Goal: Transaction & Acquisition: Purchase product/service

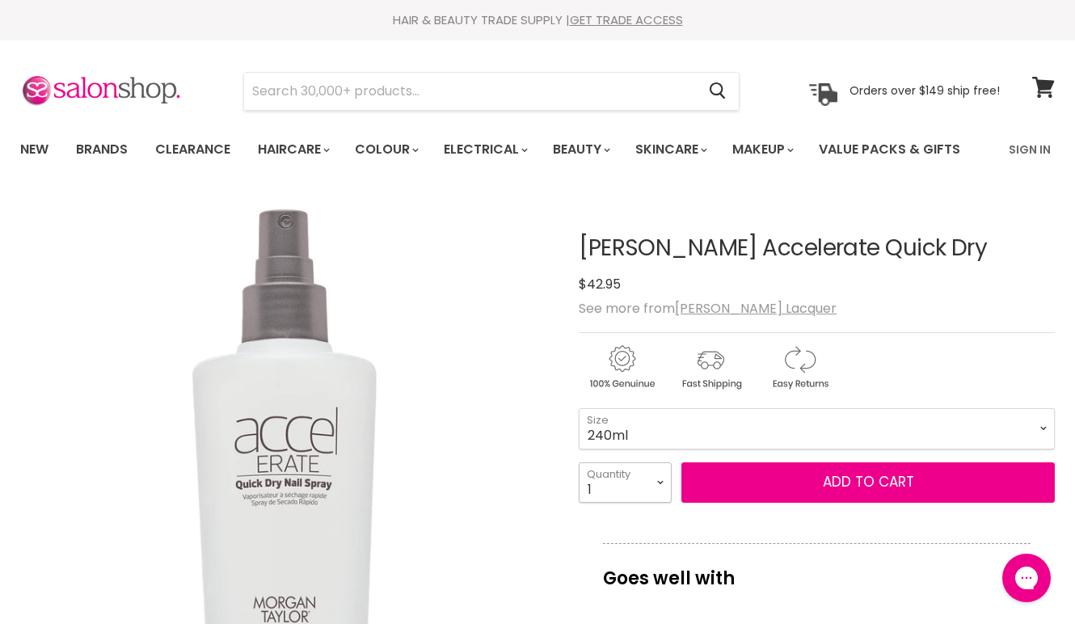
select select "4"
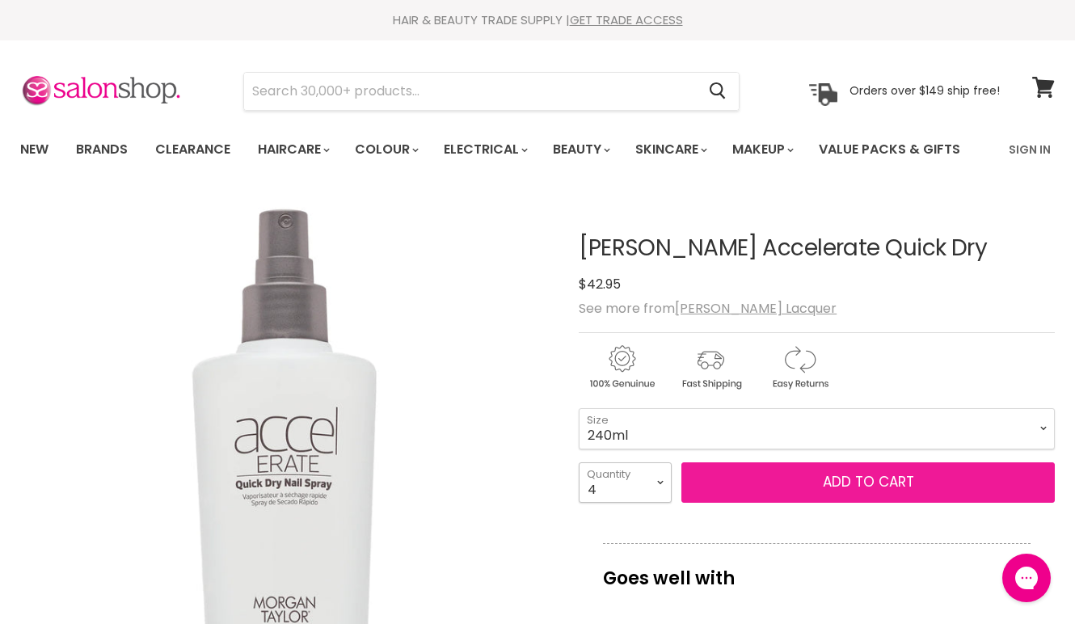
type input "4"
click at [853, 623] on div "Salonshop Salonshop says: Hi there, let us know if you have any questions or ne…" at bounding box center [891, 623] width 311 height 139
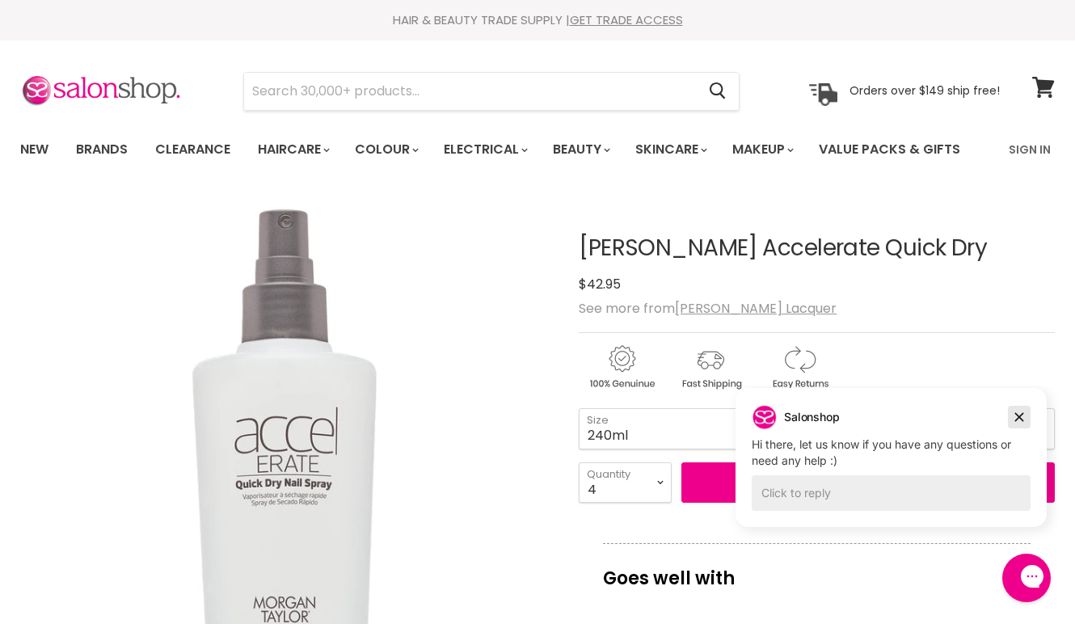
drag, startPoint x: 1010, startPoint y: 423, endPoint x: 1731, endPoint y: 811, distance: 818.1
click at [1010, 423] on button "Dismiss campaign" at bounding box center [1019, 417] width 23 height 23
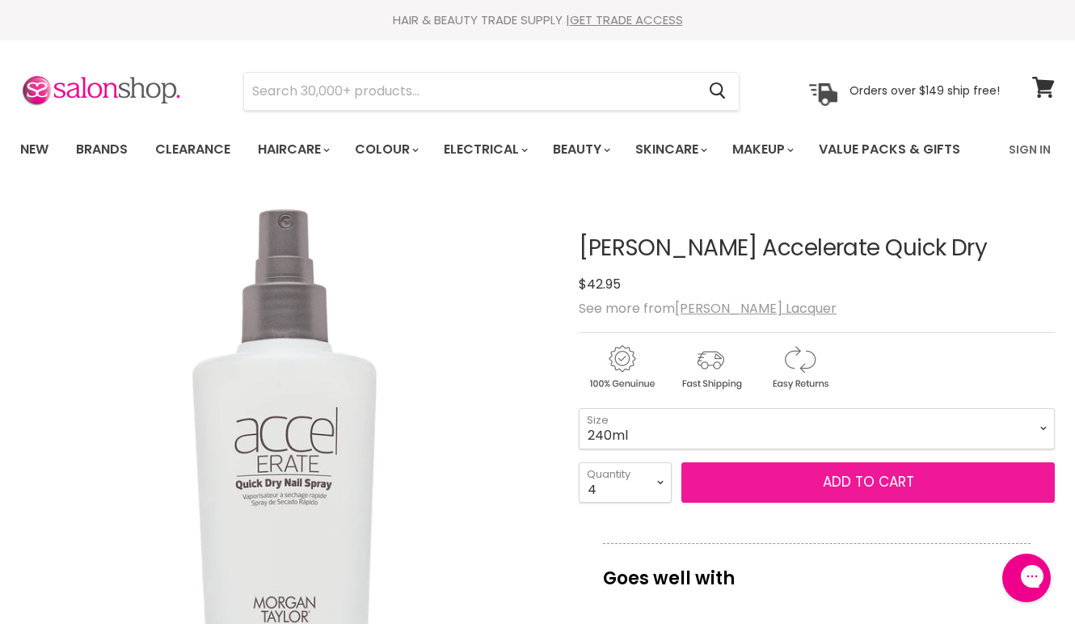
drag, startPoint x: 867, startPoint y: 482, endPoint x: 836, endPoint y: 470, distance: 33.8
click at [867, 482] on span "Add to cart" at bounding box center [868, 481] width 91 height 19
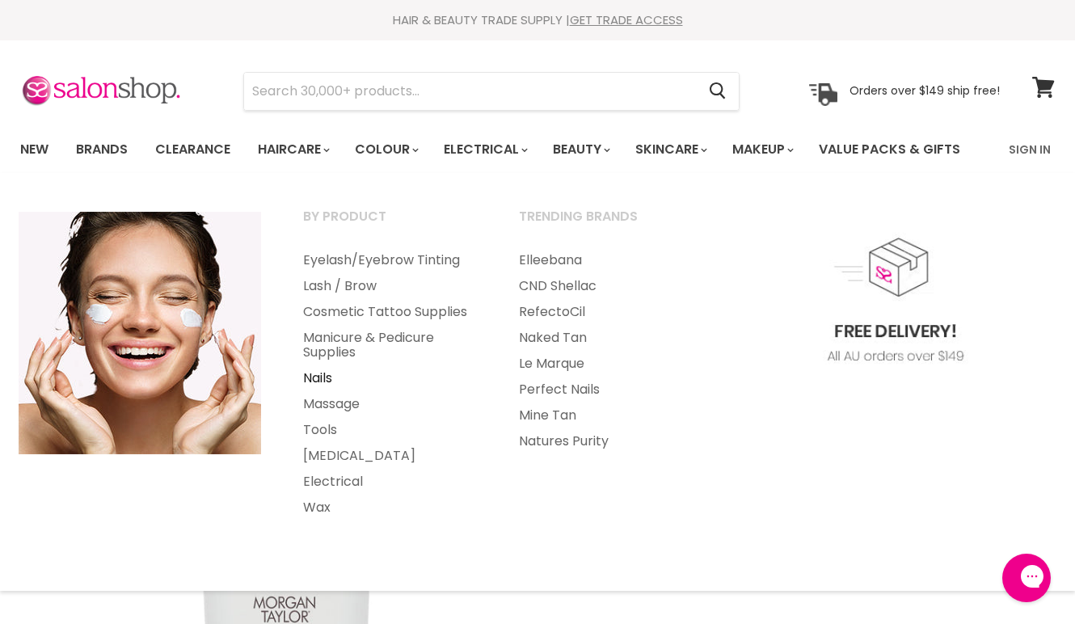
click at [312, 378] on link "Nails" at bounding box center [389, 378] width 213 height 26
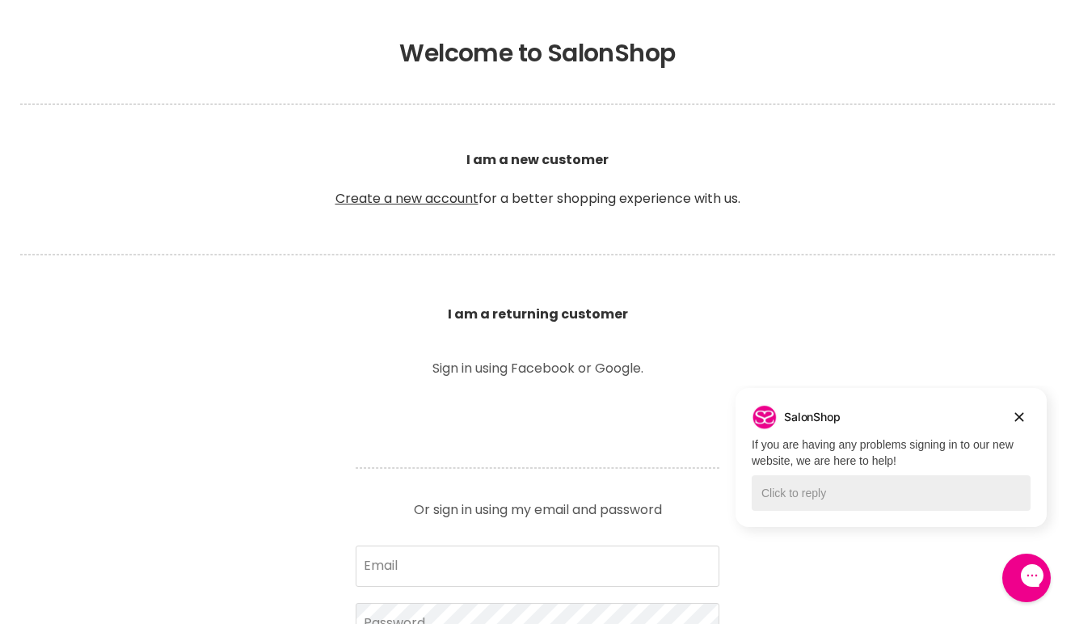
scroll to position [595, 0]
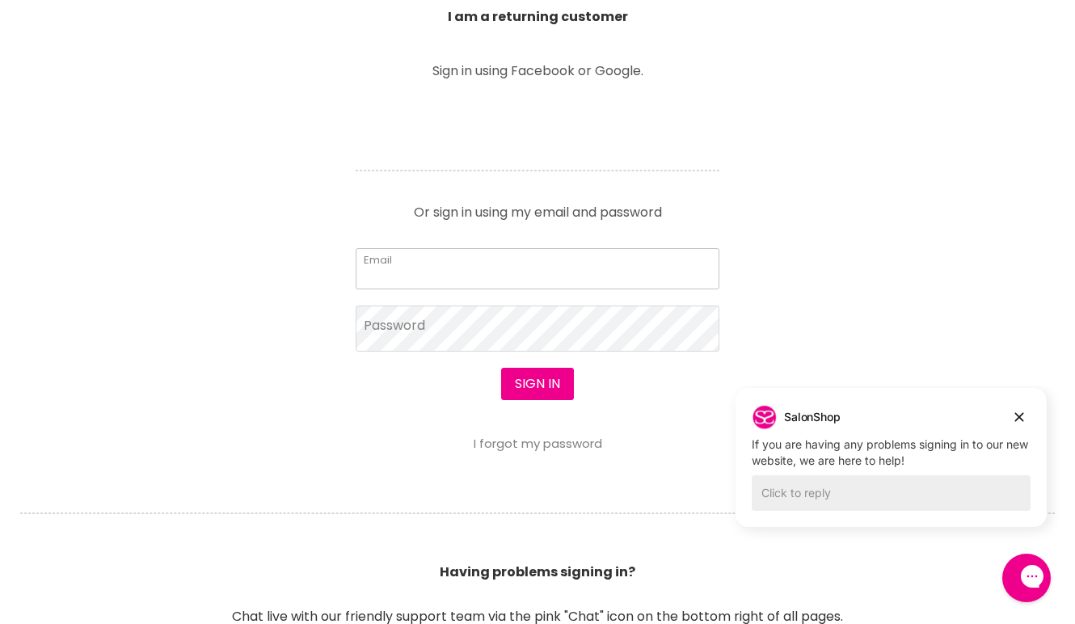
click at [560, 280] on input "Email" at bounding box center [538, 268] width 364 height 40
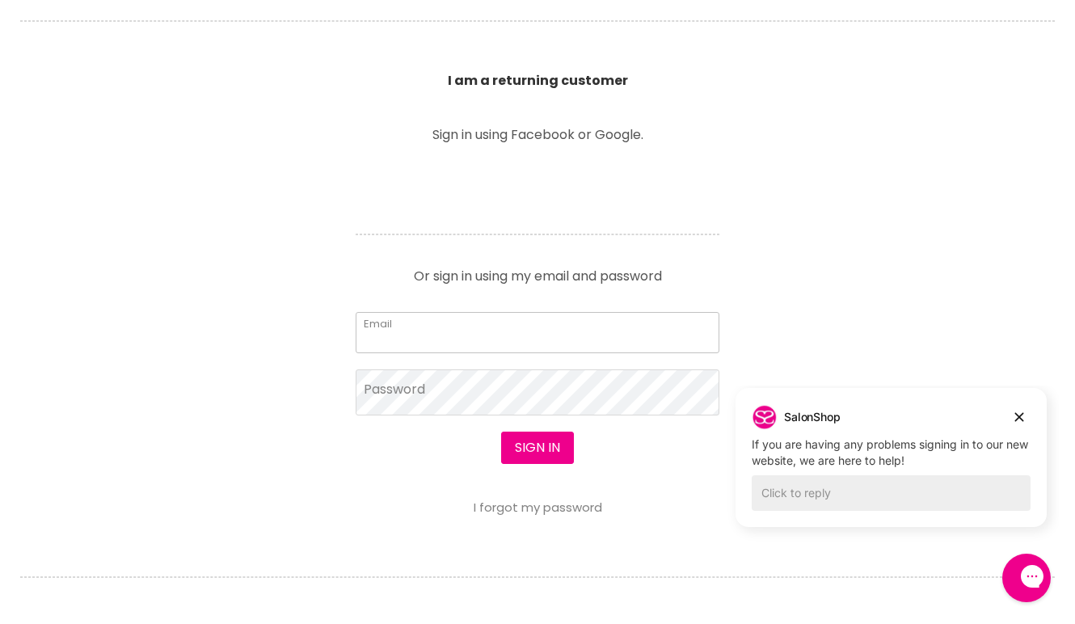
scroll to position [714, 0]
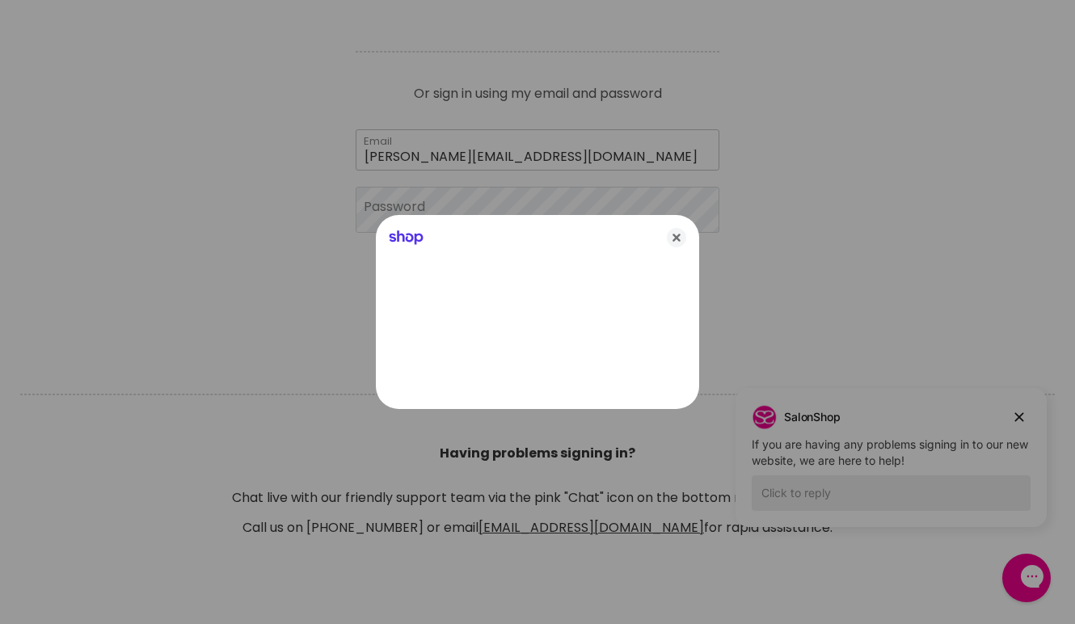
type input "anna@nailbar.com.au"
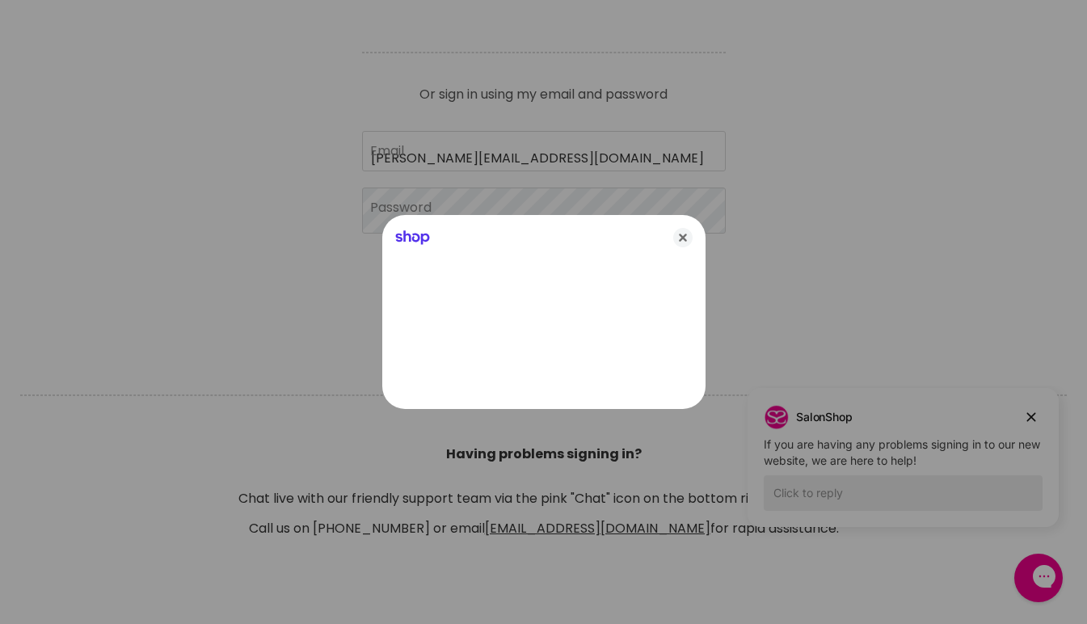
click at [525, 204] on div at bounding box center [543, 312] width 1087 height 624
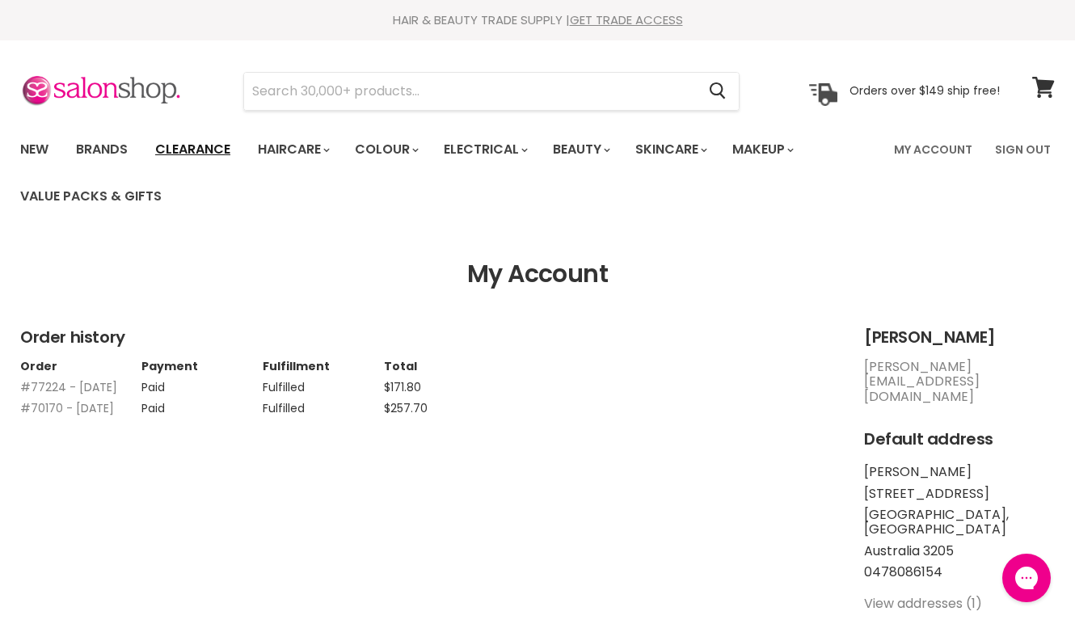
click at [192, 146] on link "Clearance" at bounding box center [192, 150] width 99 height 34
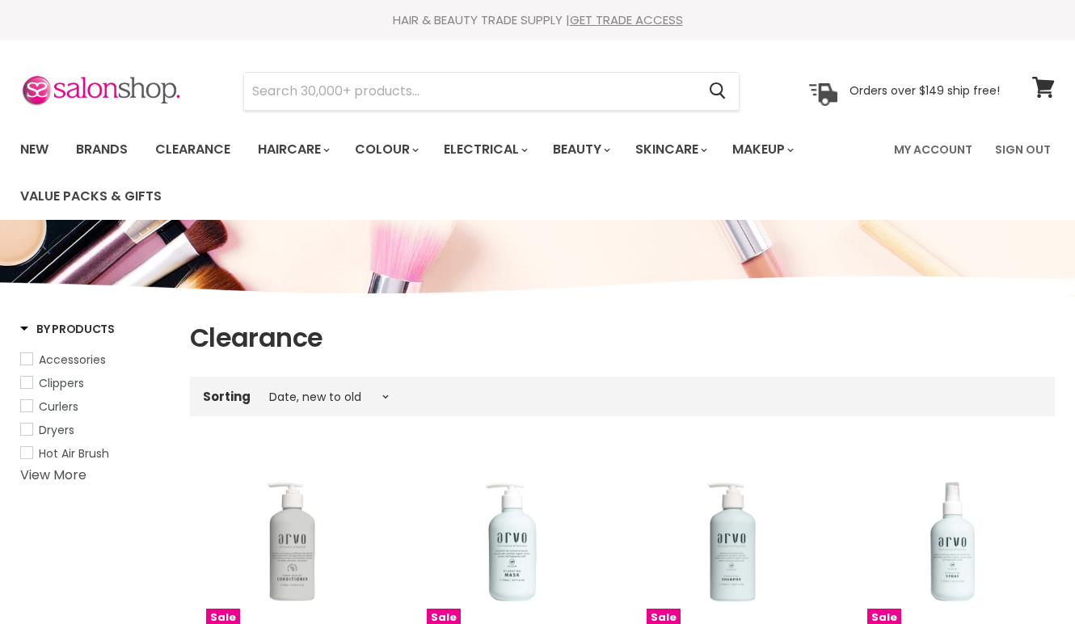
select select "created-descending"
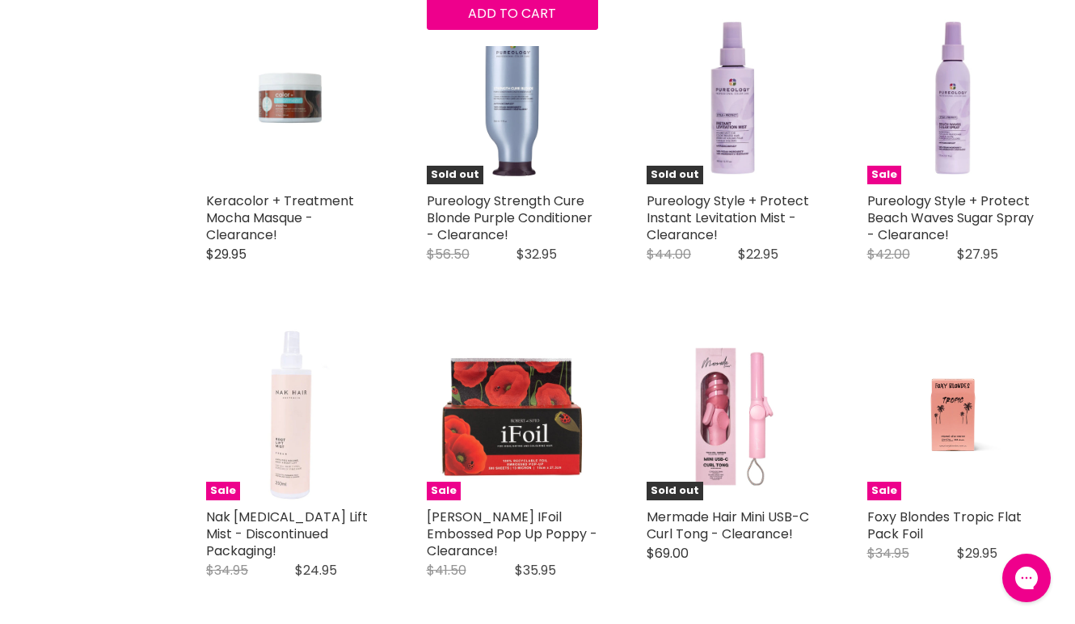
scroll to position [3414, 0]
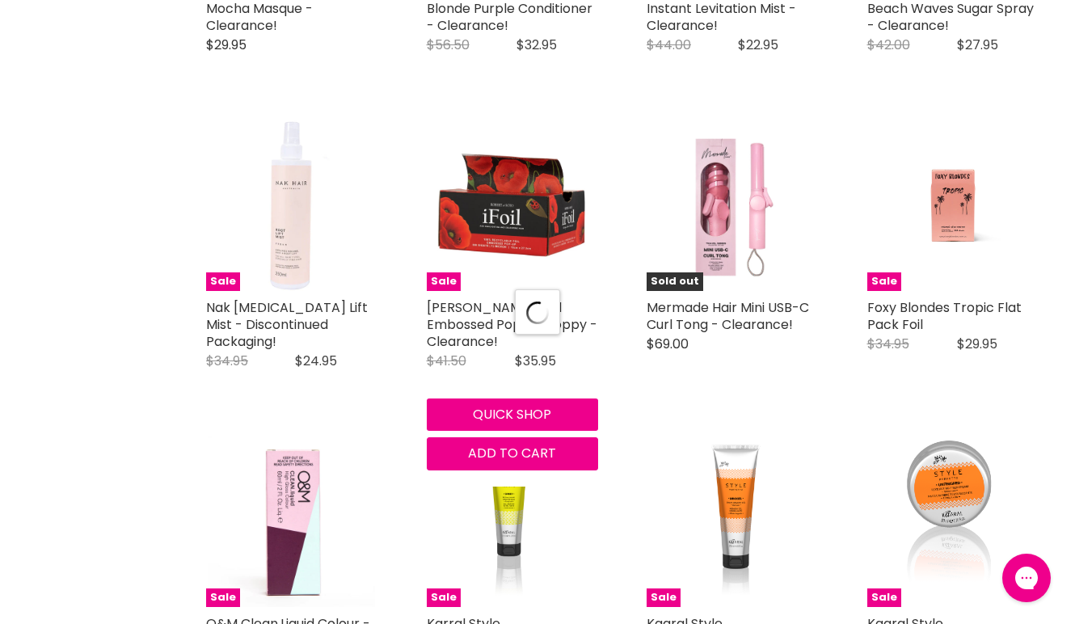
scroll to position [3818, 0]
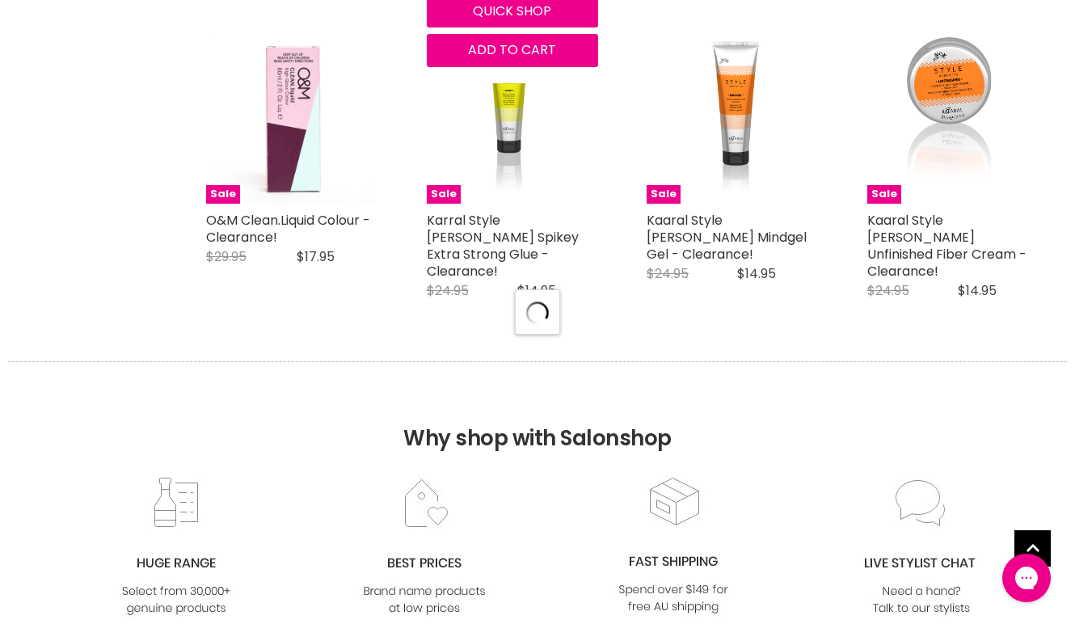
select select "created-descending"
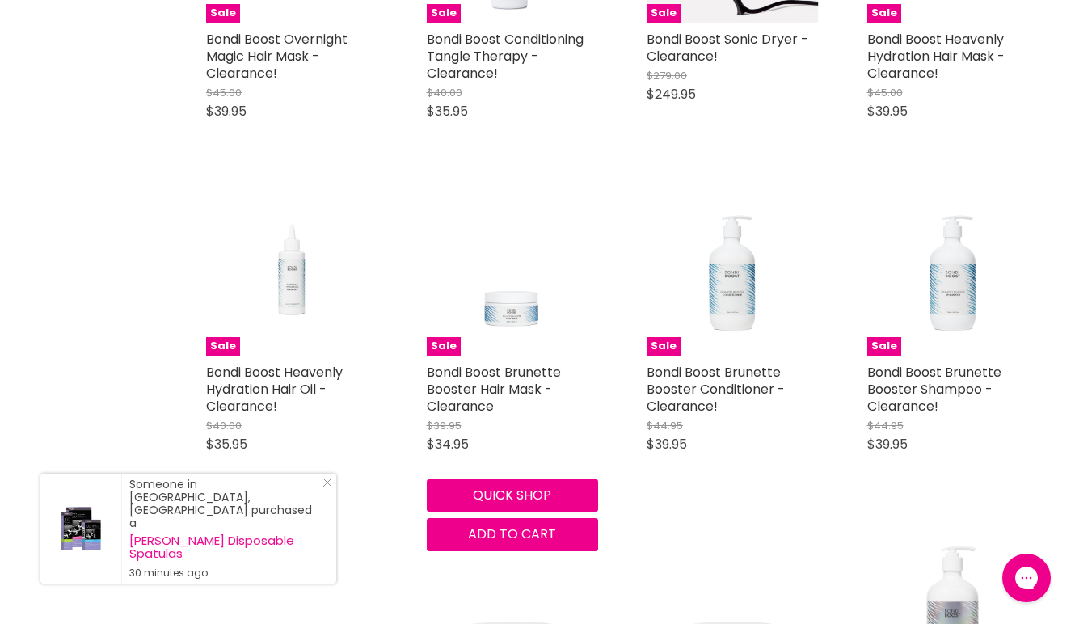
scroll to position [7561, 0]
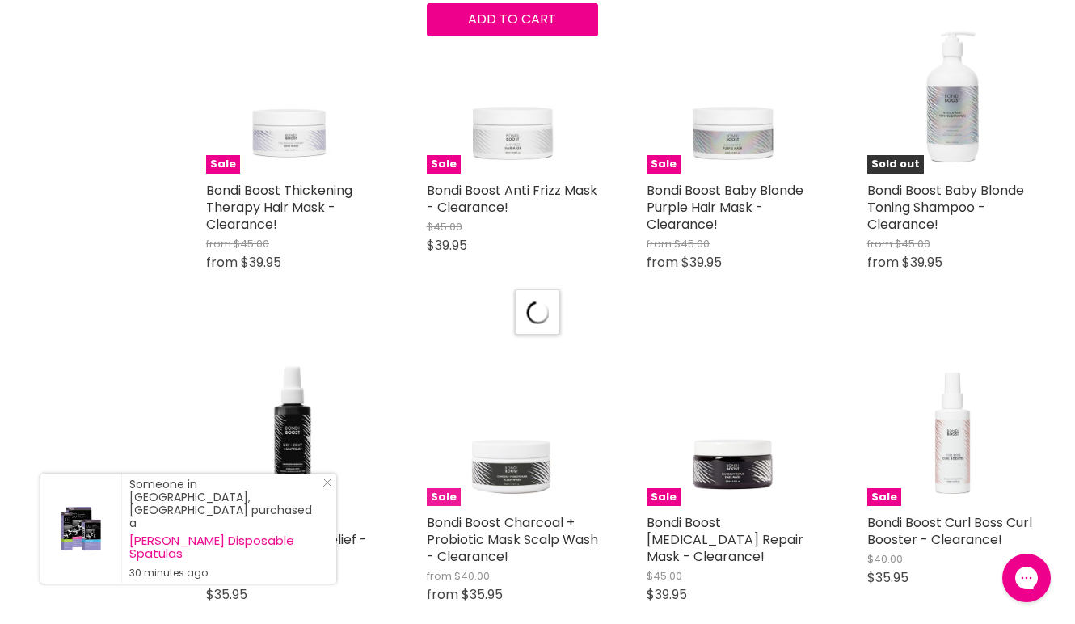
select select "created-descending"
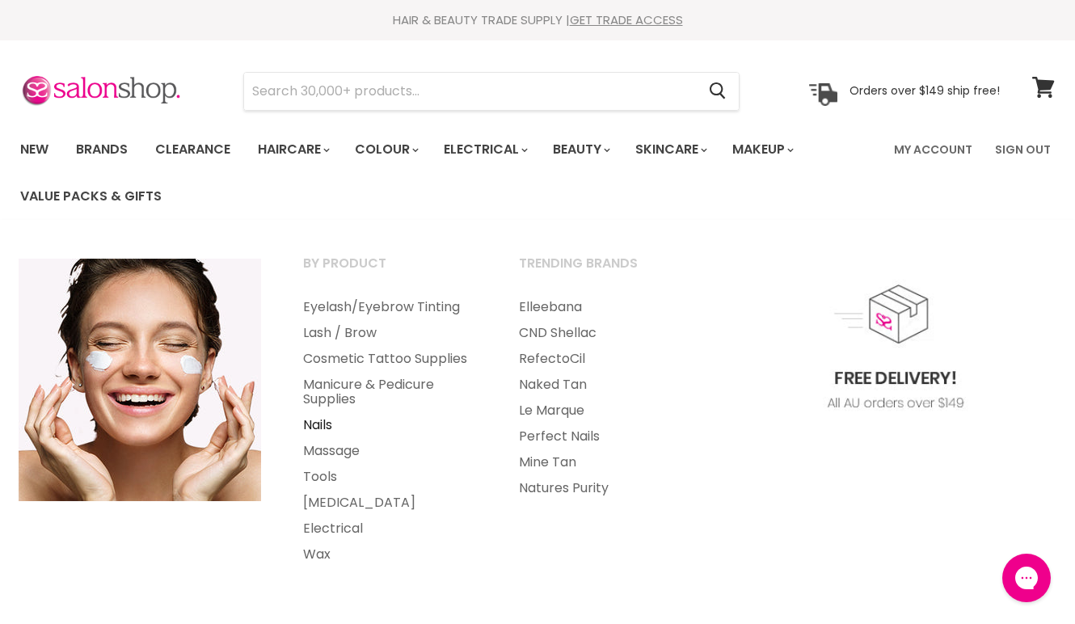
click at [314, 420] on link "Nails" at bounding box center [389, 425] width 213 height 26
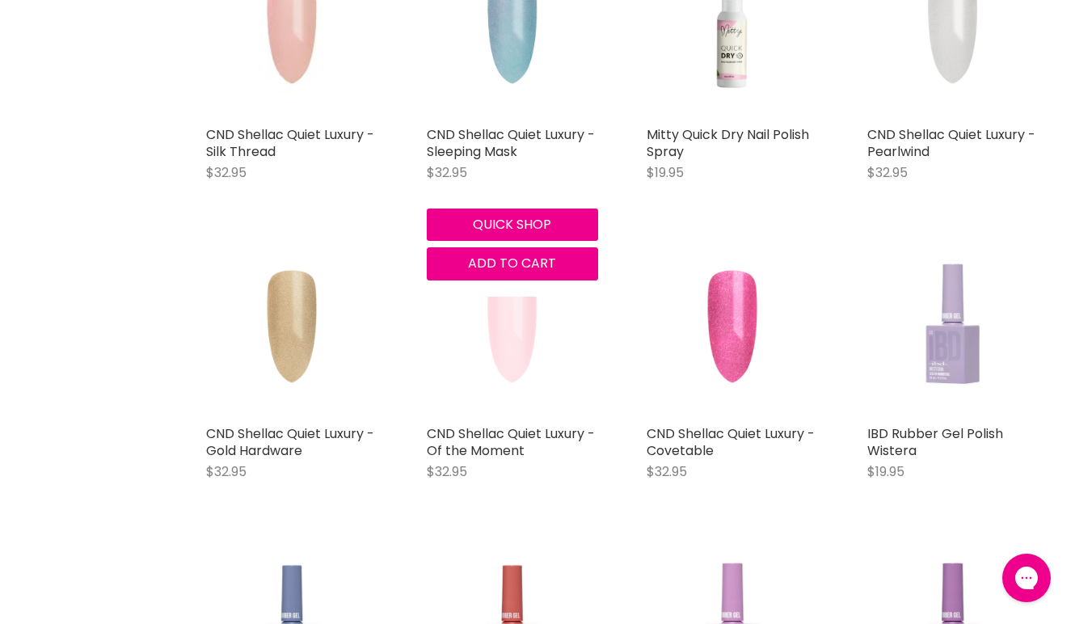
scroll to position [1691, 0]
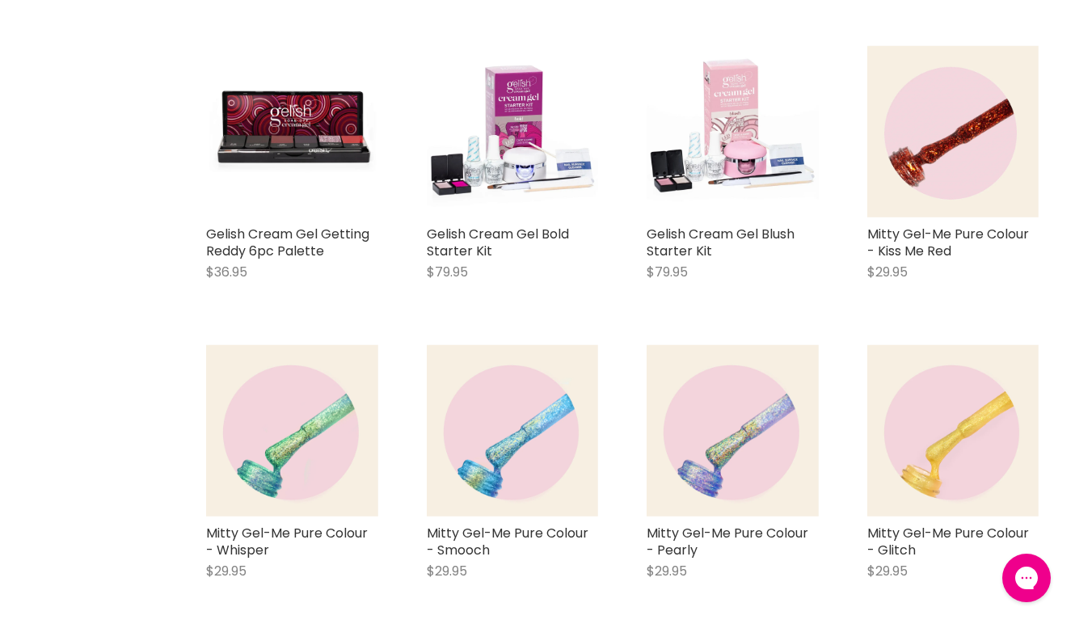
scroll to position [5923, 0]
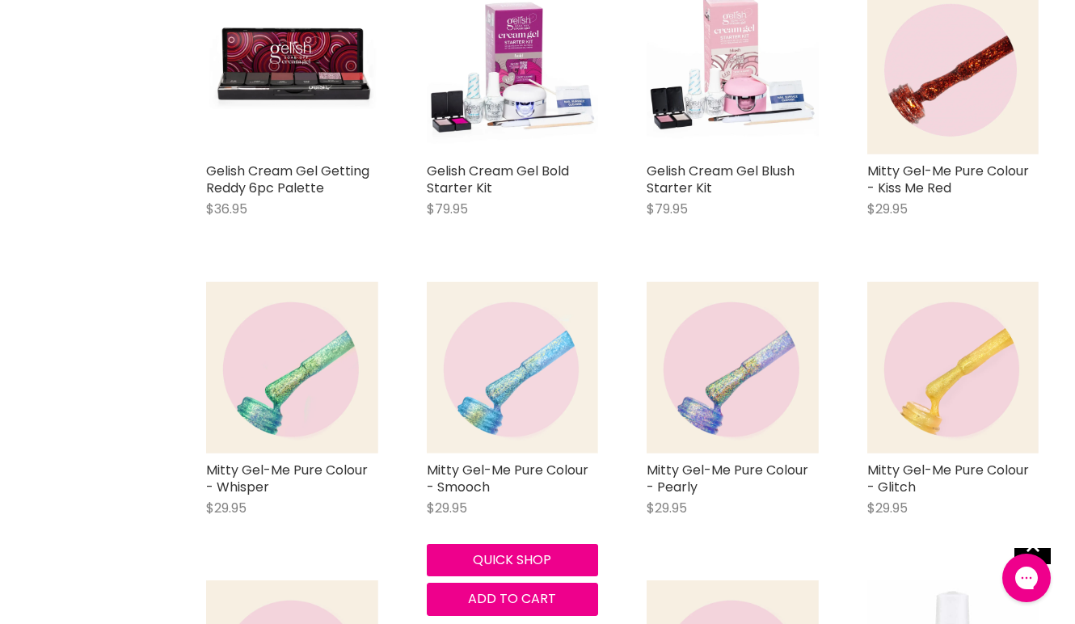
click at [532, 337] on img "Main content" at bounding box center [513, 367] width 172 height 172
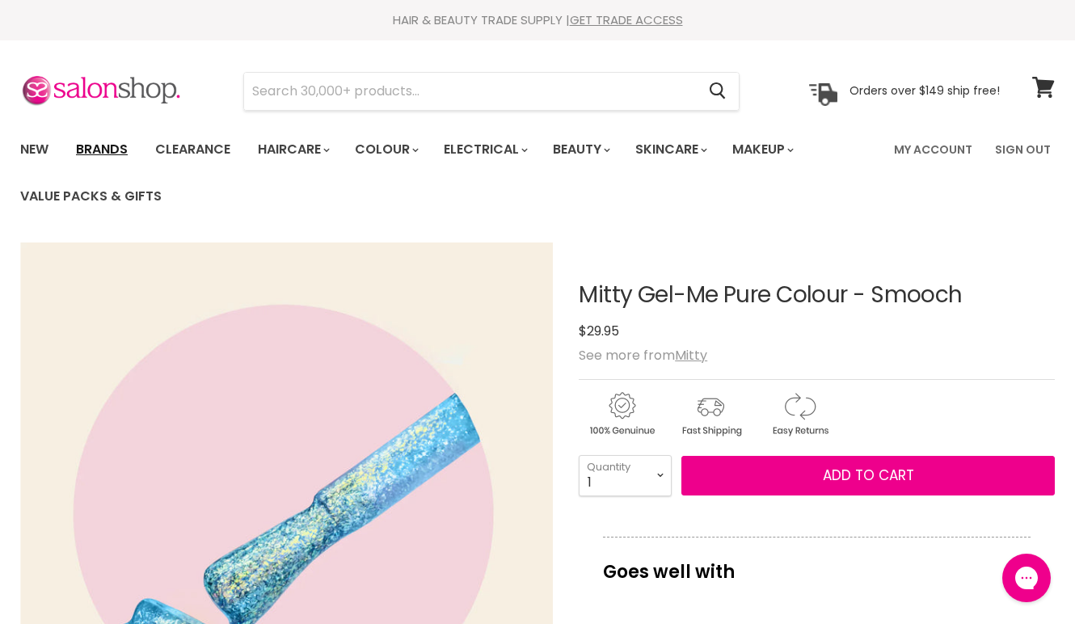
click at [107, 150] on link "Brands" at bounding box center [102, 150] width 76 height 34
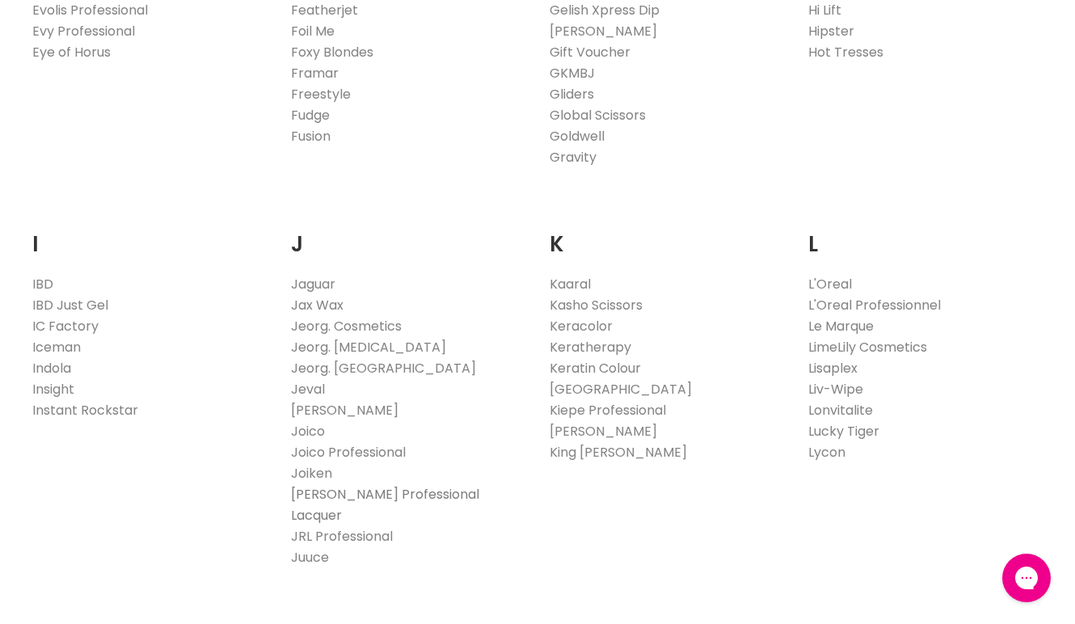
scroll to position [1372, 0]
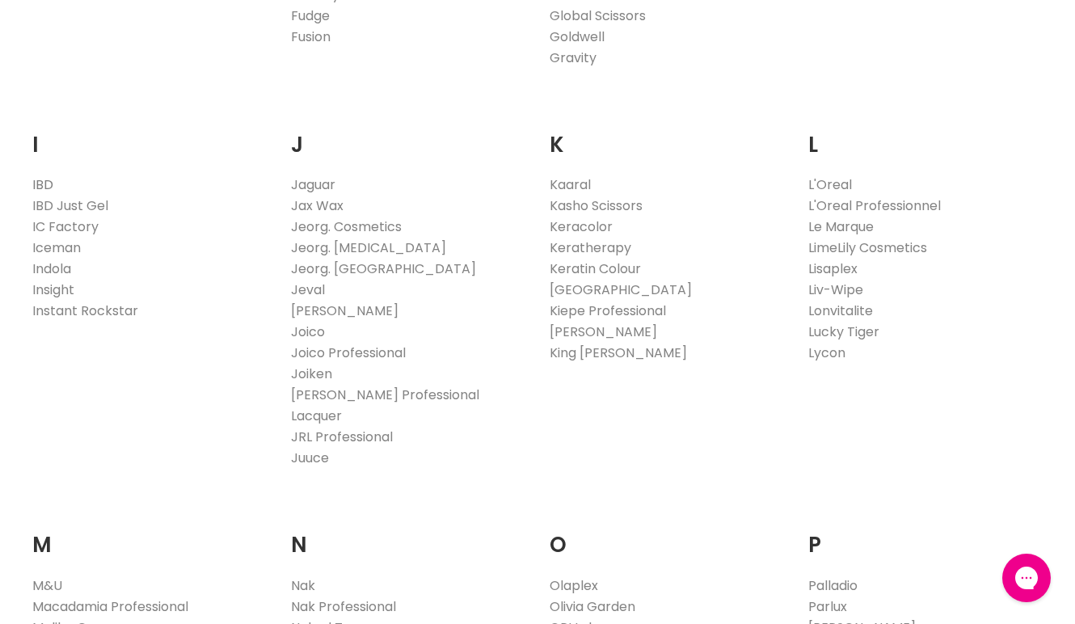
click at [35, 183] on link "IBD" at bounding box center [42, 184] width 21 height 19
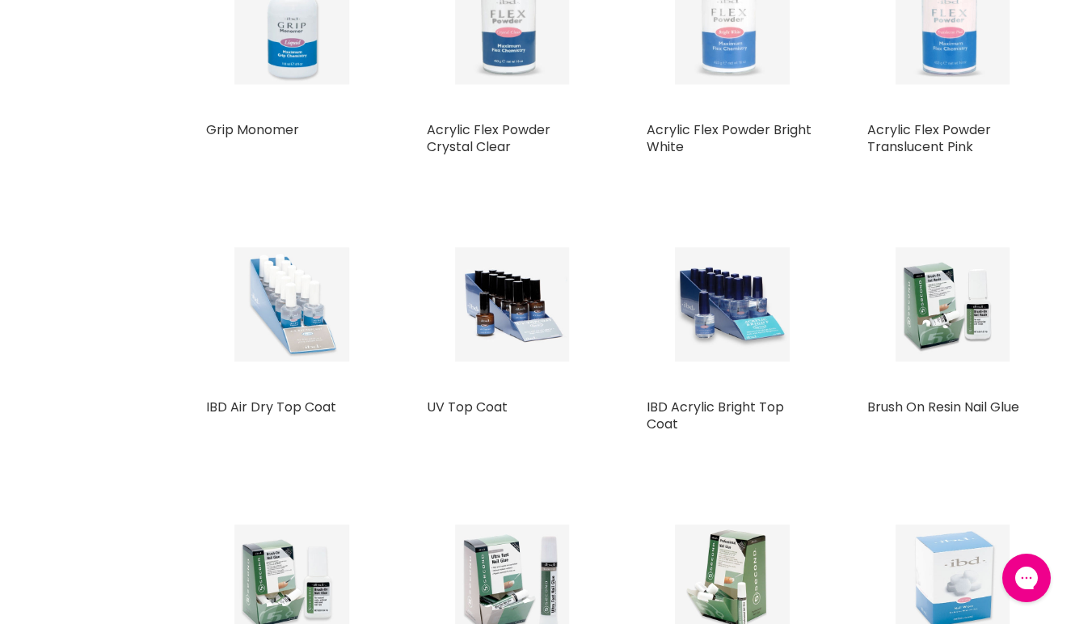
scroll to position [3016, 0]
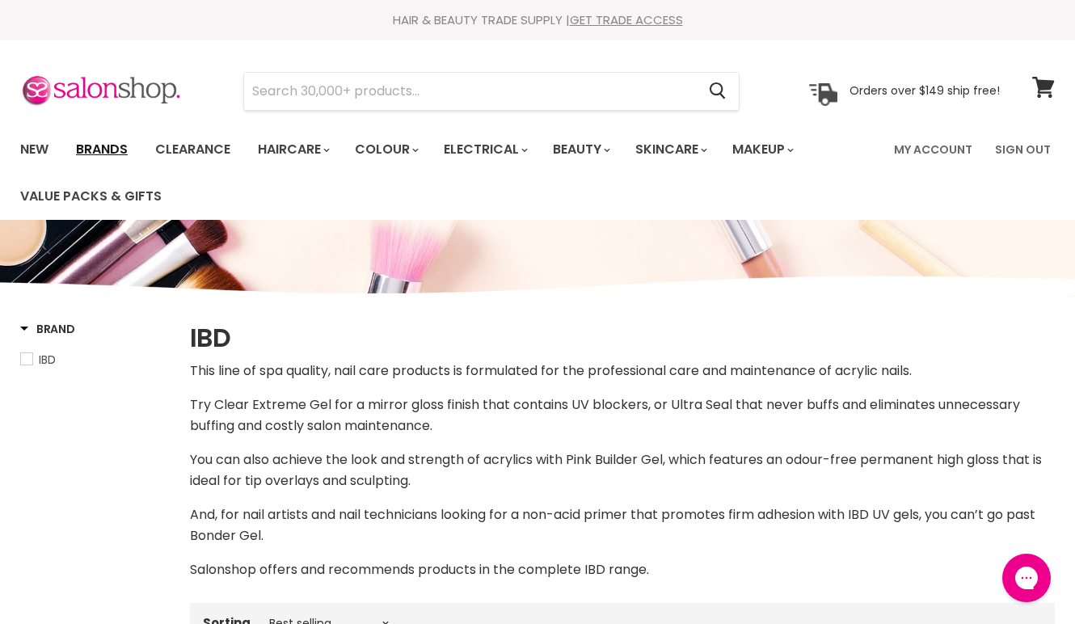
click at [103, 146] on link "Brands" at bounding box center [102, 150] width 76 height 34
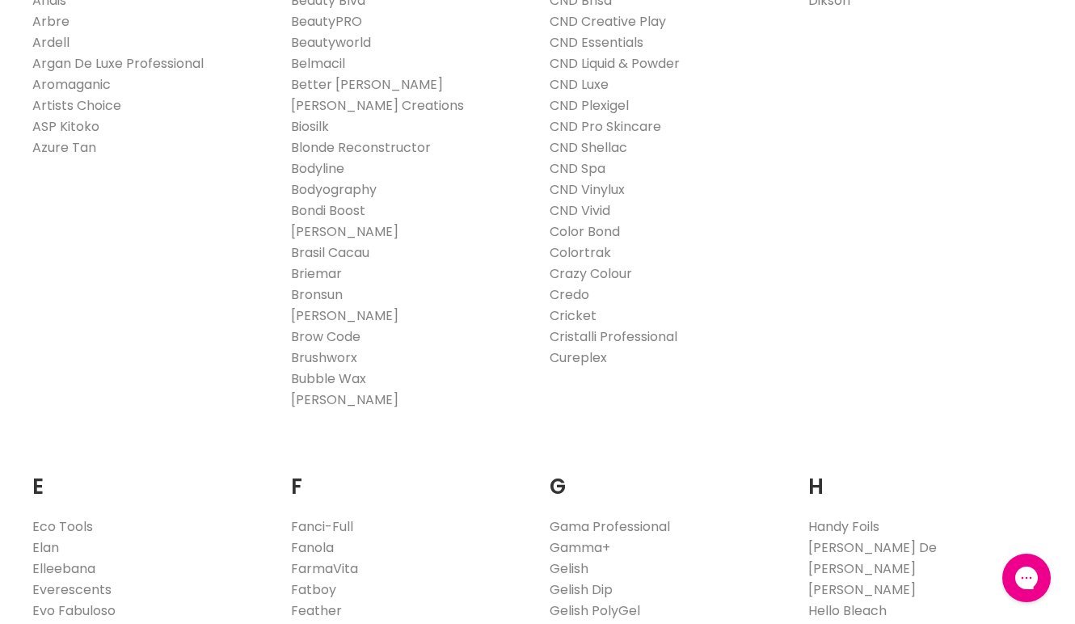
scroll to position [975, 0]
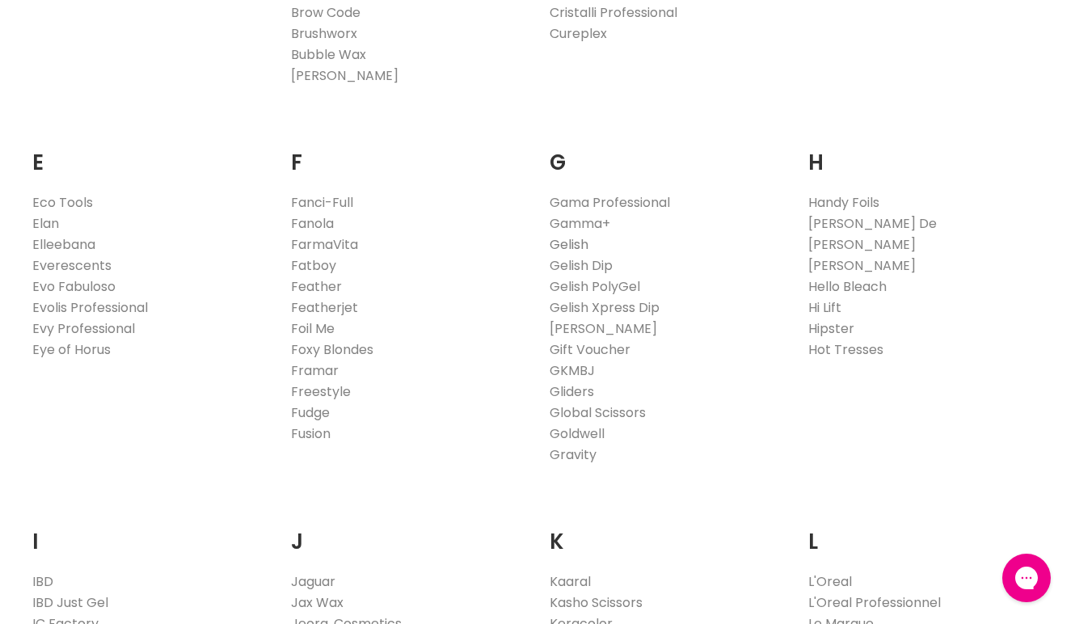
click at [577, 238] on link "Gelish" at bounding box center [569, 244] width 39 height 19
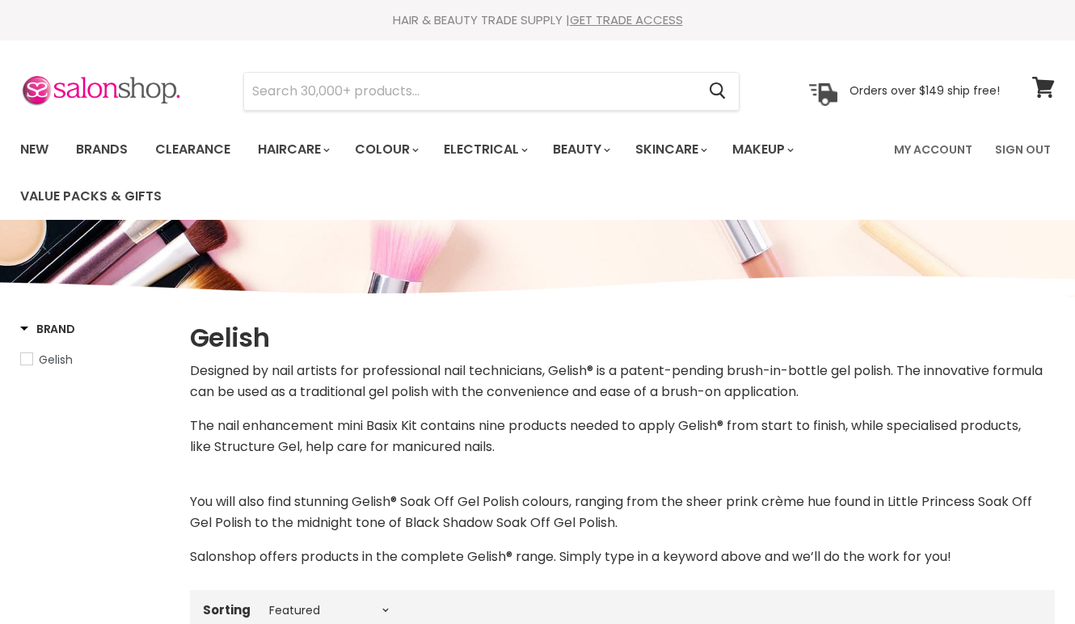
select select "manual"
click at [117, 152] on link "Brands" at bounding box center [102, 150] width 76 height 34
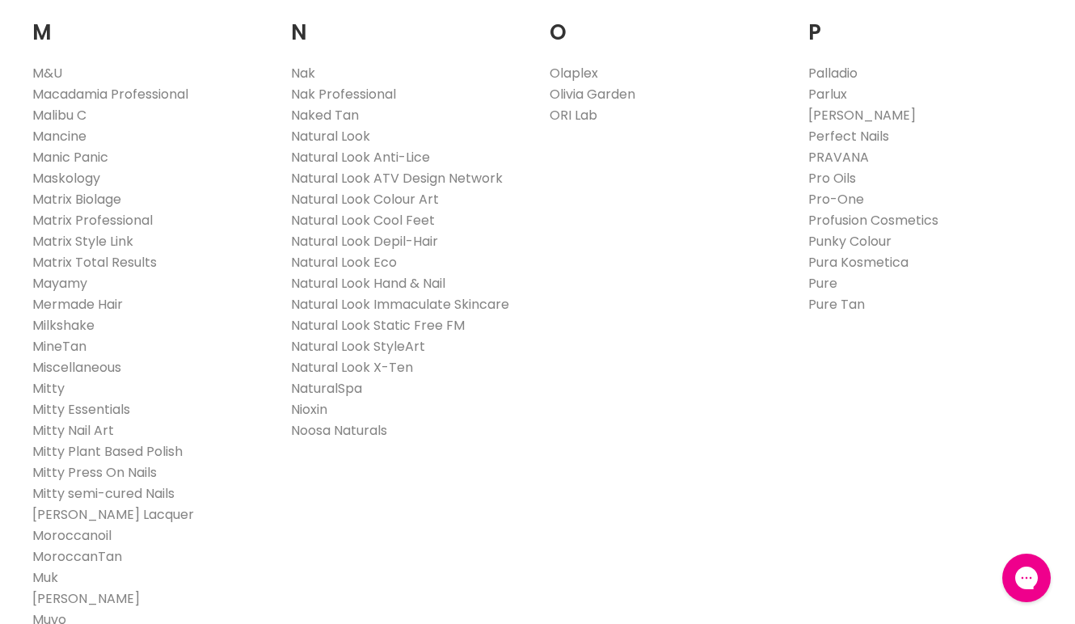
scroll to position [1887, 0]
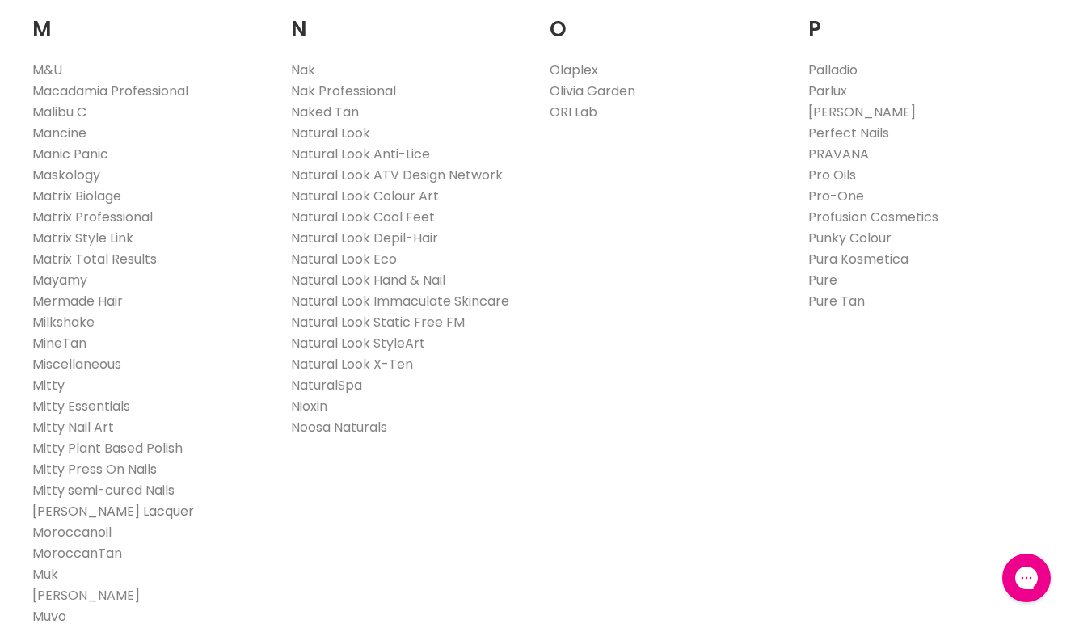
click at [126, 502] on link "Morgan Taylor Lacquer" at bounding box center [113, 511] width 162 height 19
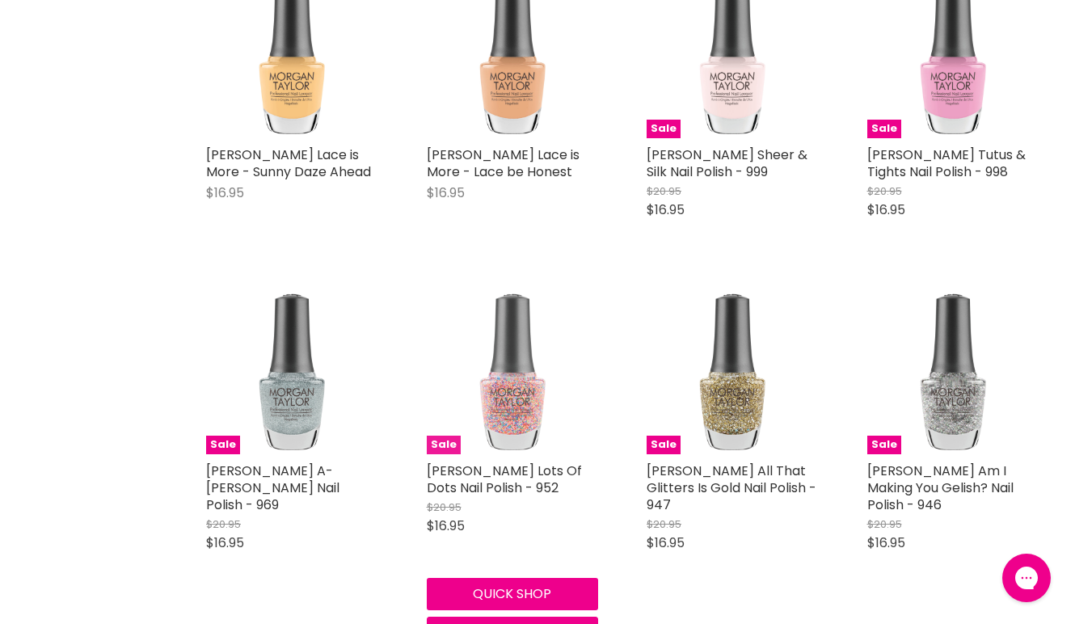
scroll to position [1096, 0]
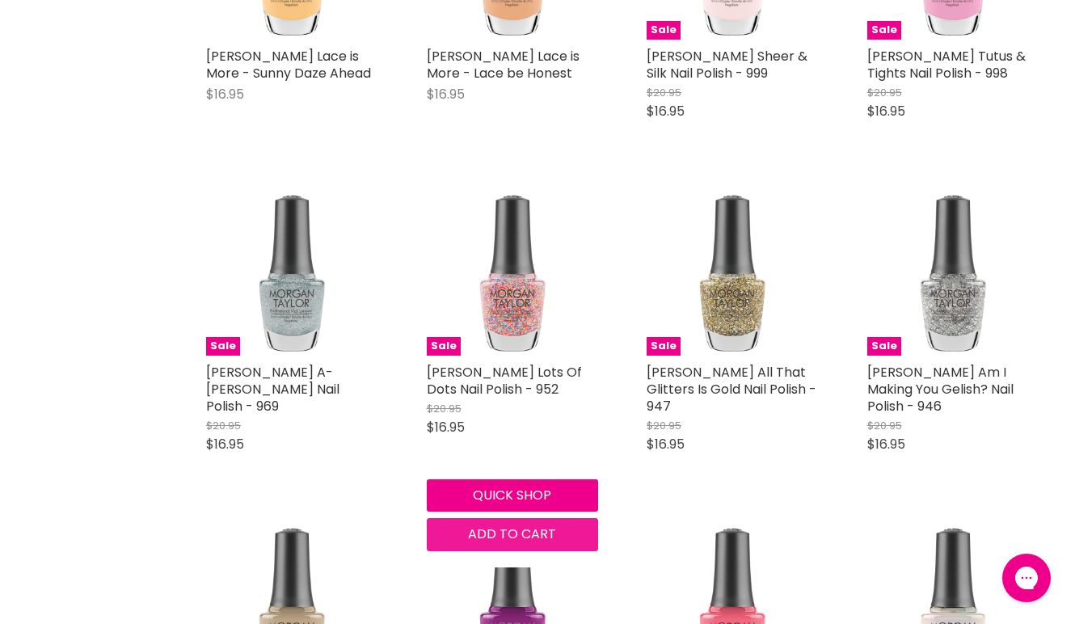
click at [521, 528] on span "Add to cart" at bounding box center [512, 534] width 88 height 19
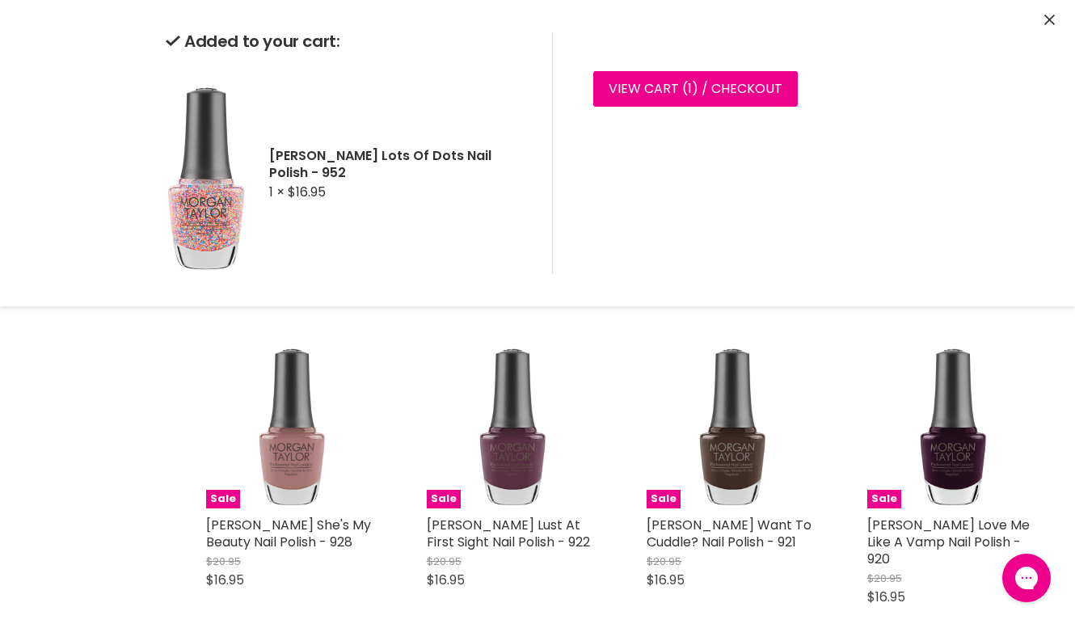
scroll to position [1744, 0]
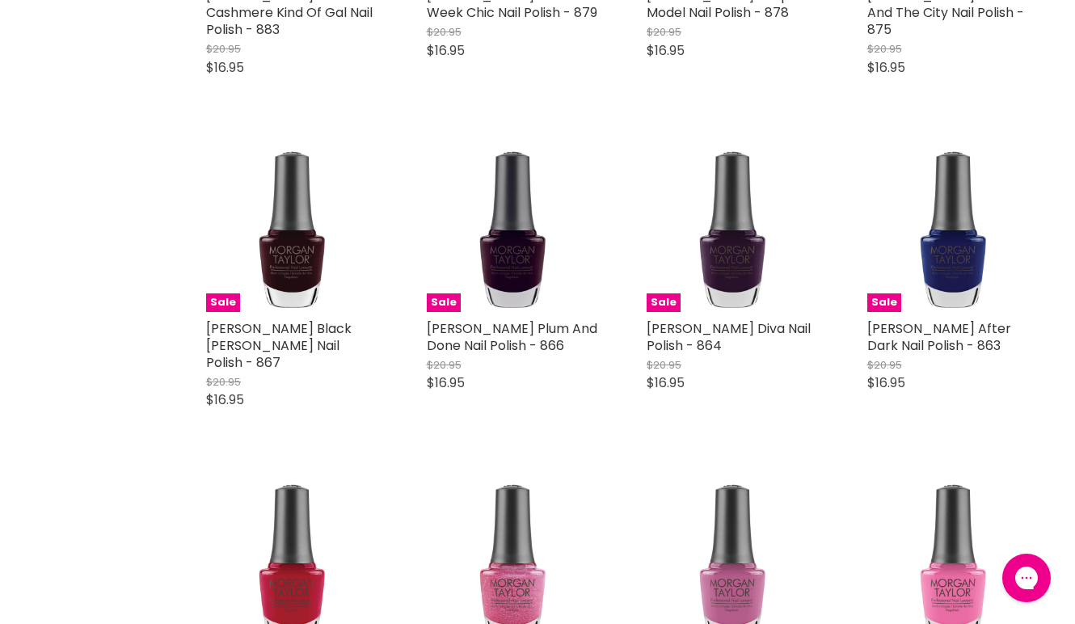
scroll to position [3727, 0]
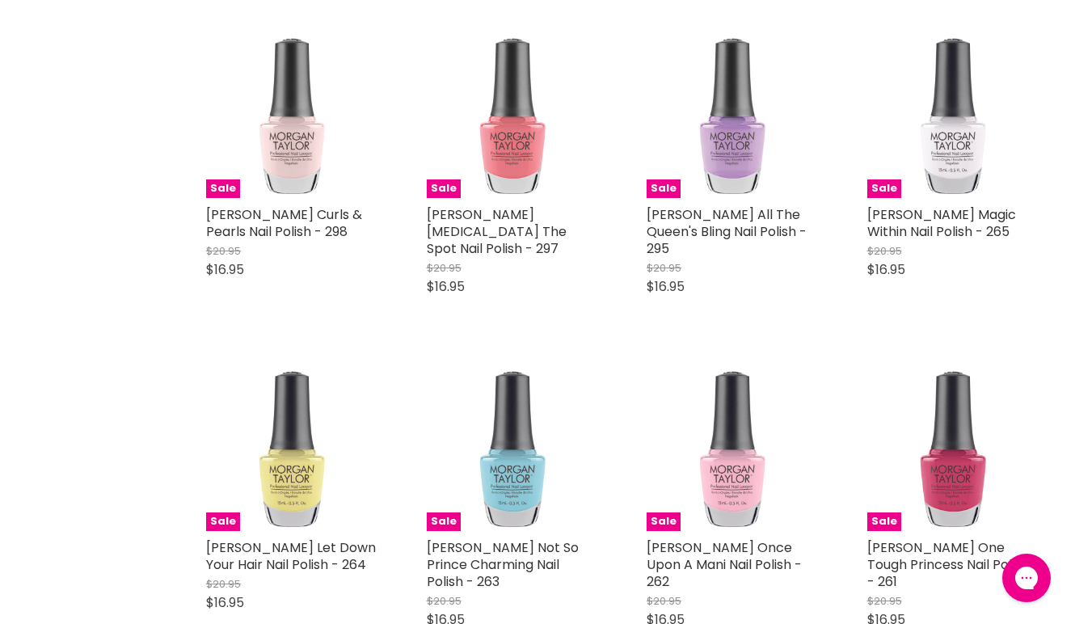
scroll to position [6317, 0]
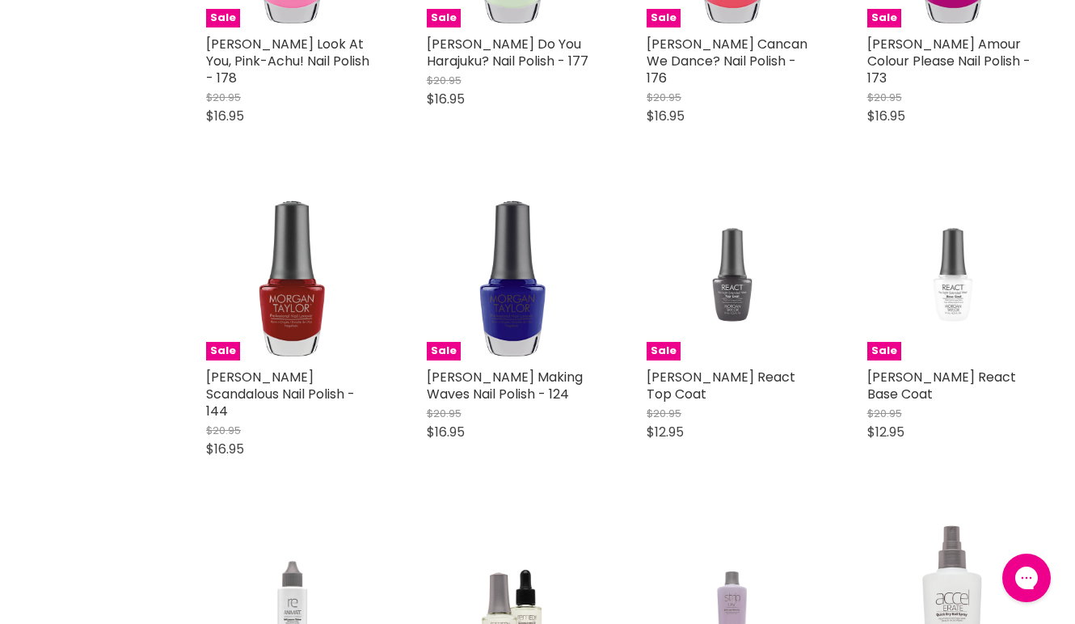
scroll to position [8996, 0]
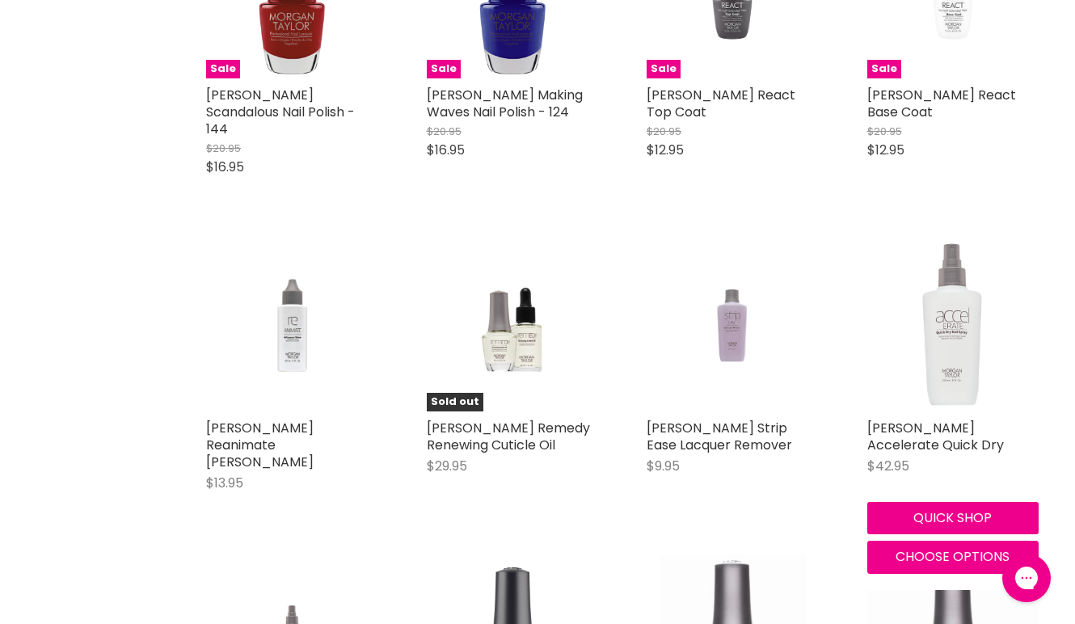
click at [963, 273] on img "Main content" at bounding box center [953, 325] width 172 height 172
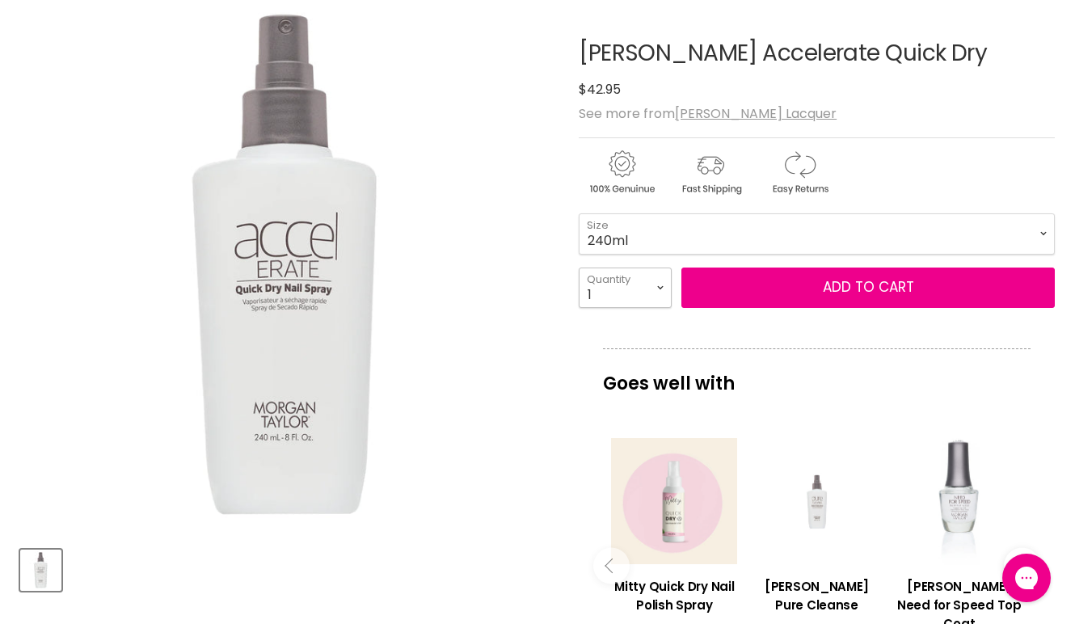
select select "4"
type input "4"
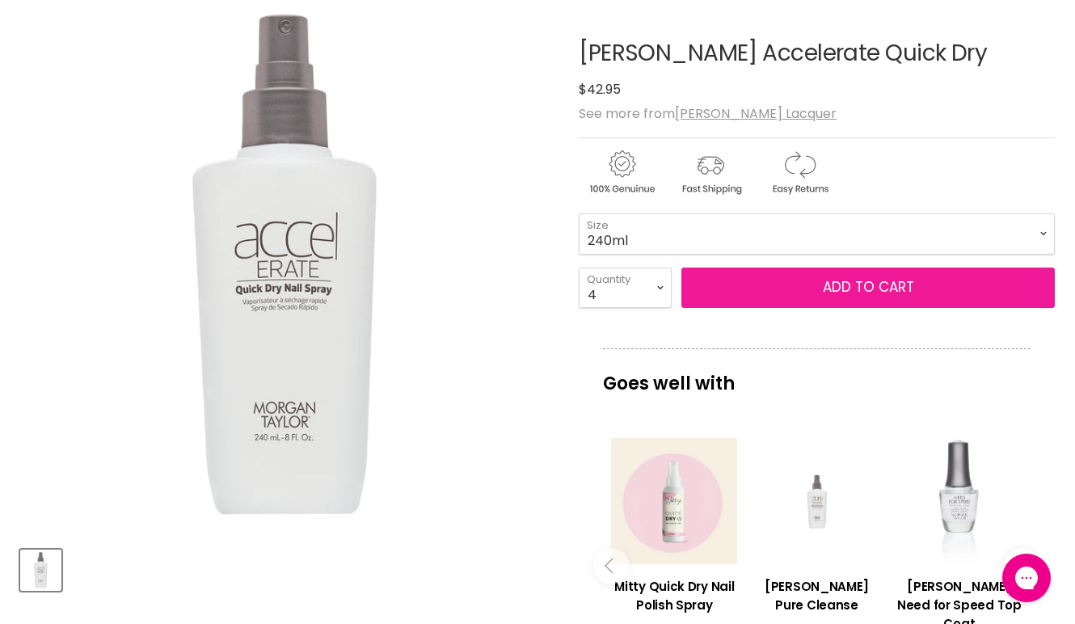
click at [798, 287] on button "Add to cart" at bounding box center [867, 288] width 373 height 40
click at [857, 297] on span "Add to cart" at bounding box center [868, 286] width 91 height 19
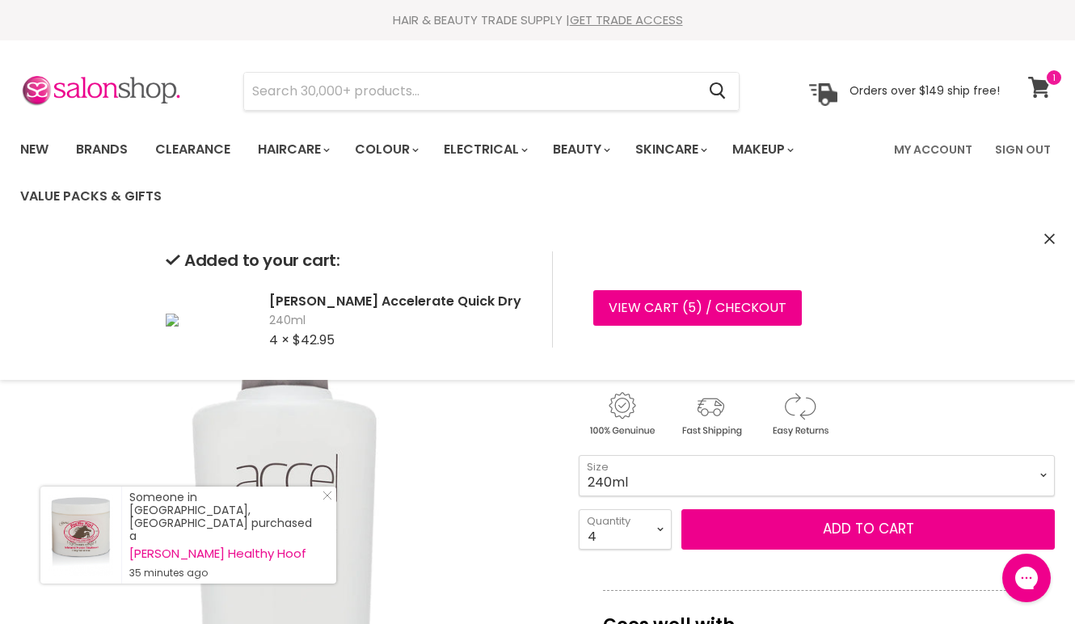
click at [1035, 90] on icon at bounding box center [1039, 87] width 22 height 21
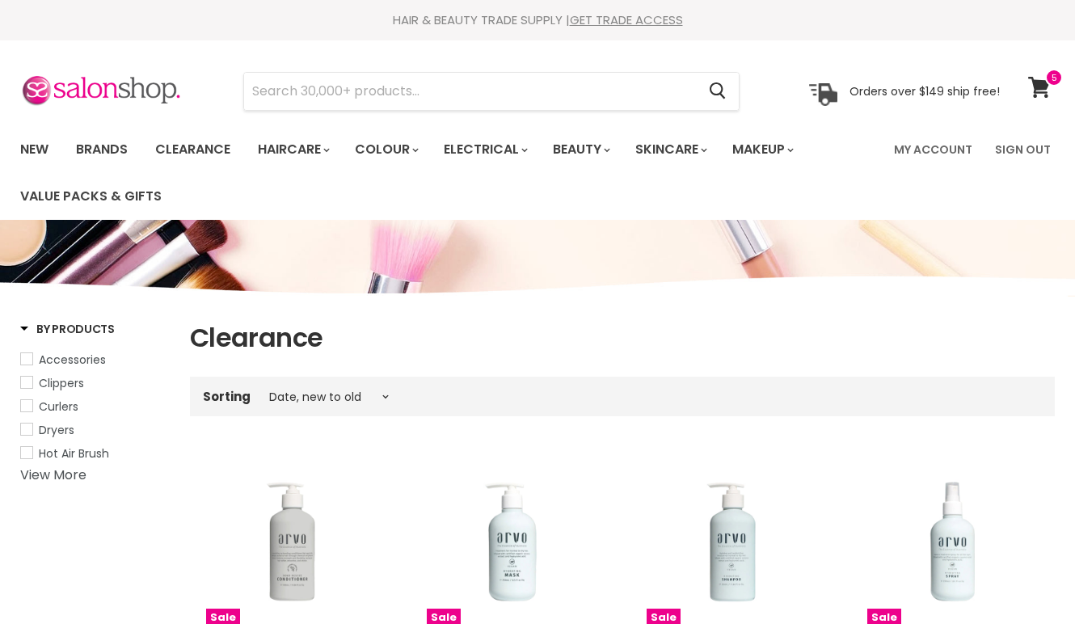
select select "created-descending"
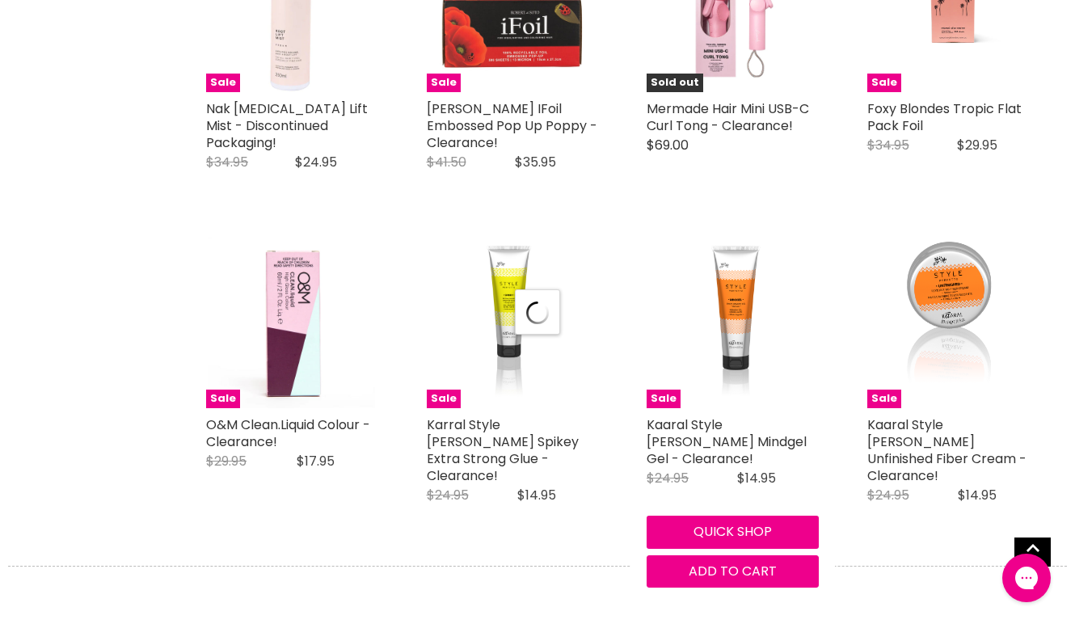
select select "created-descending"
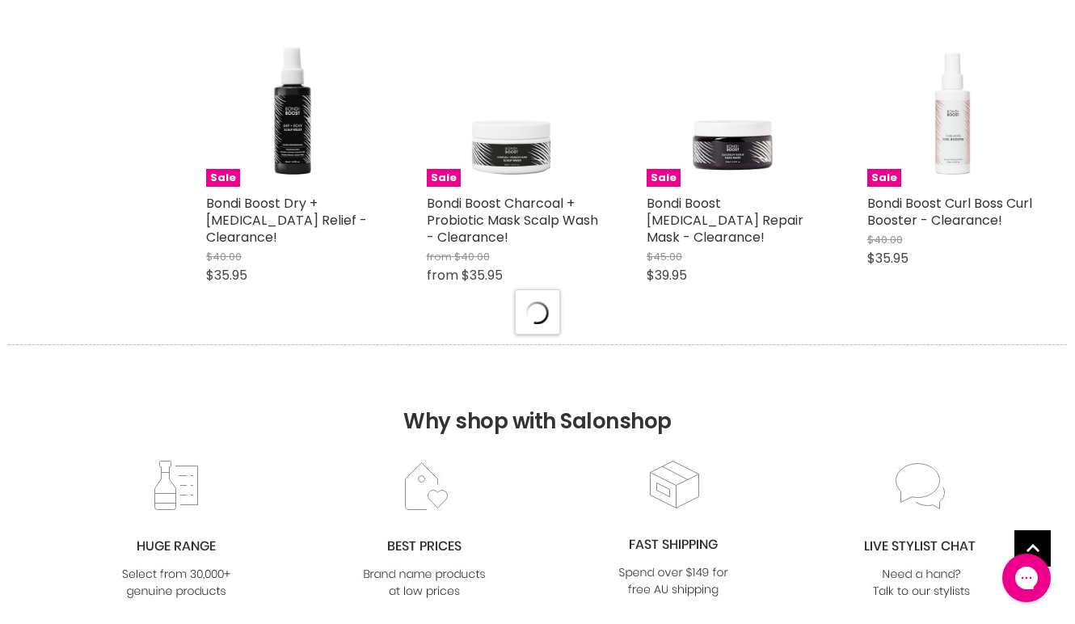
select select "created-descending"
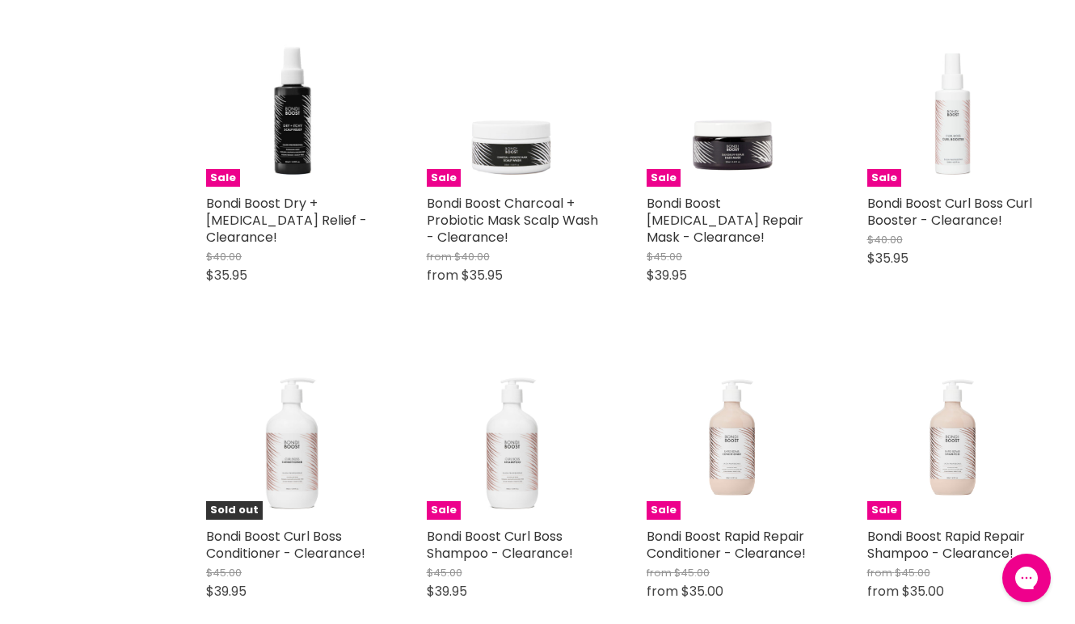
scroll to position [8834, 0]
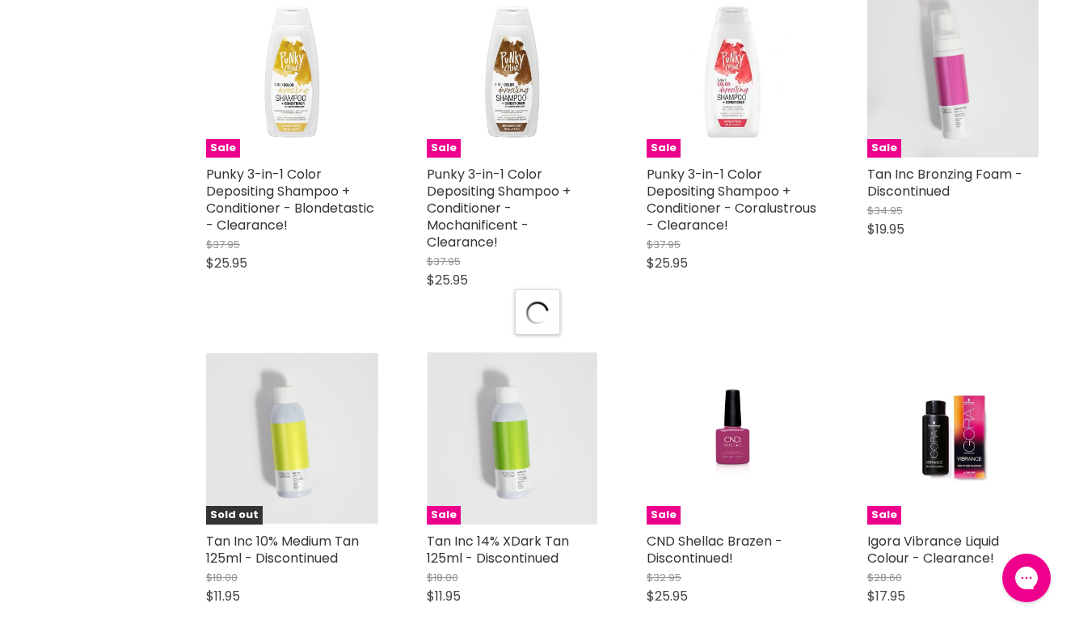
scroll to position [11608, 0]
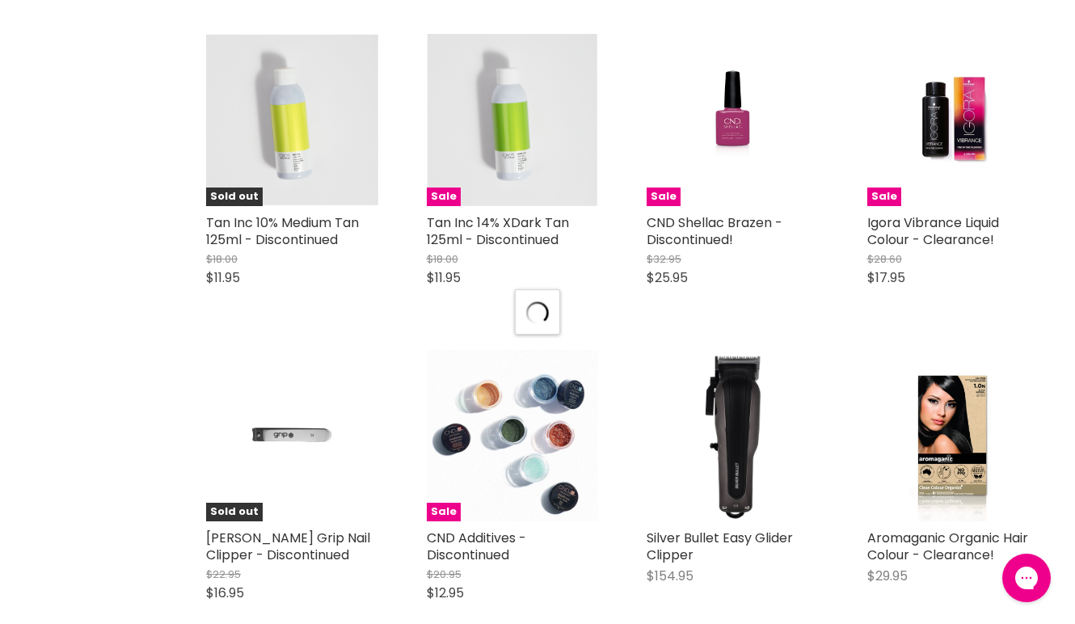
select select "created-descending"
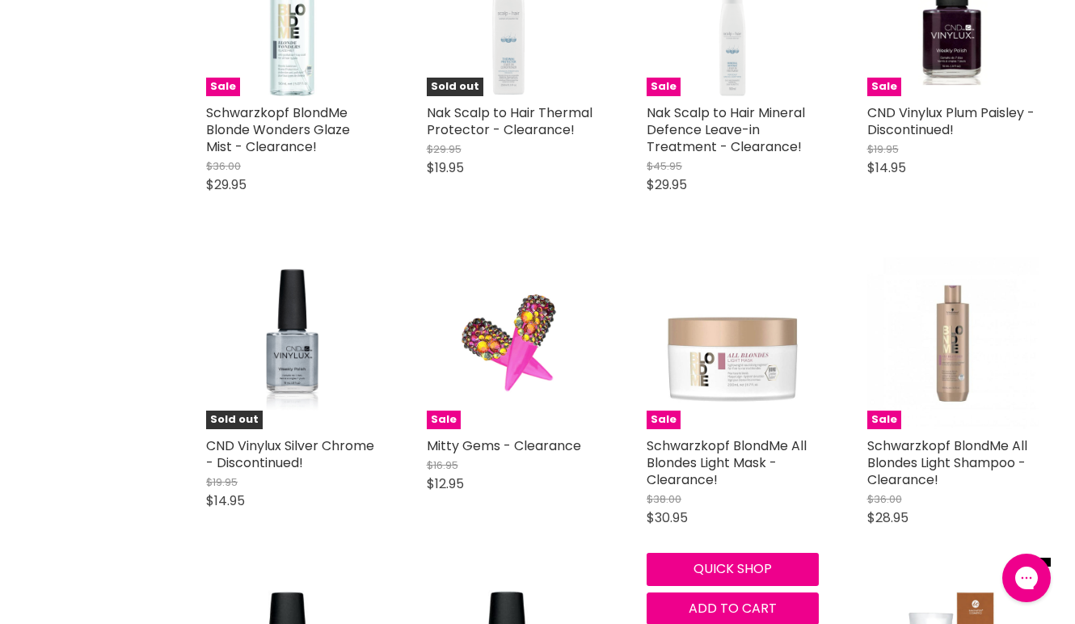
scroll to position [14857, 0]
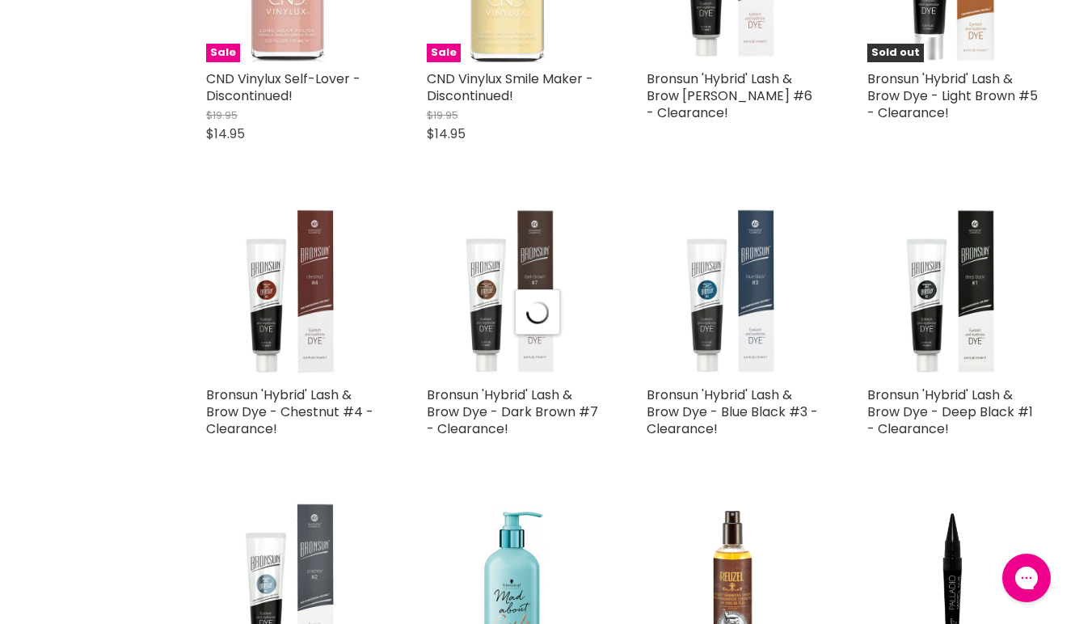
scroll to position [15775, 0]
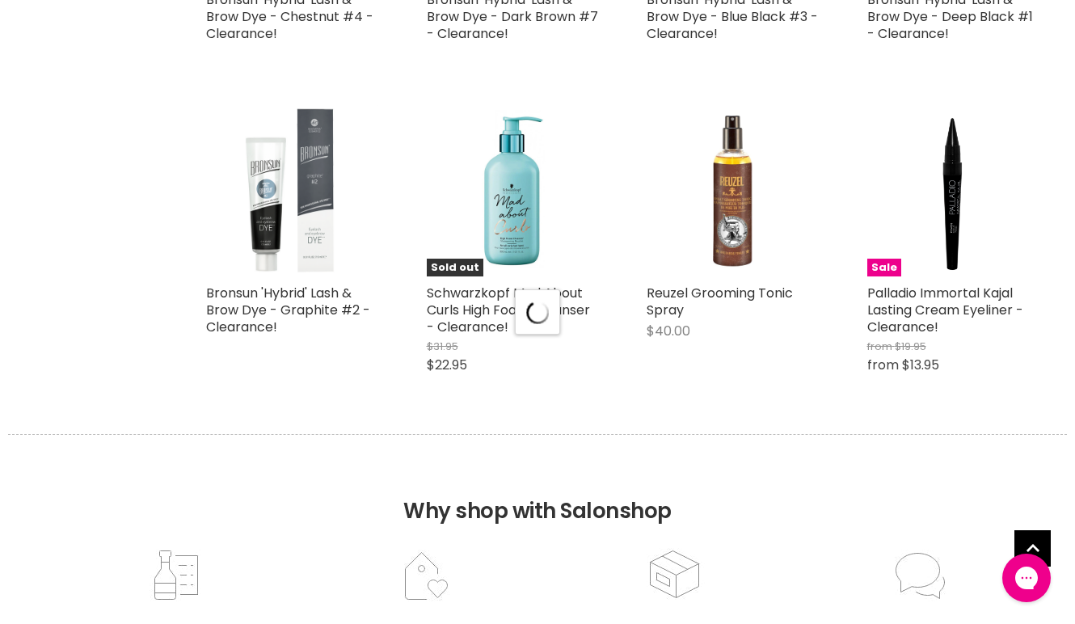
select select "created-descending"
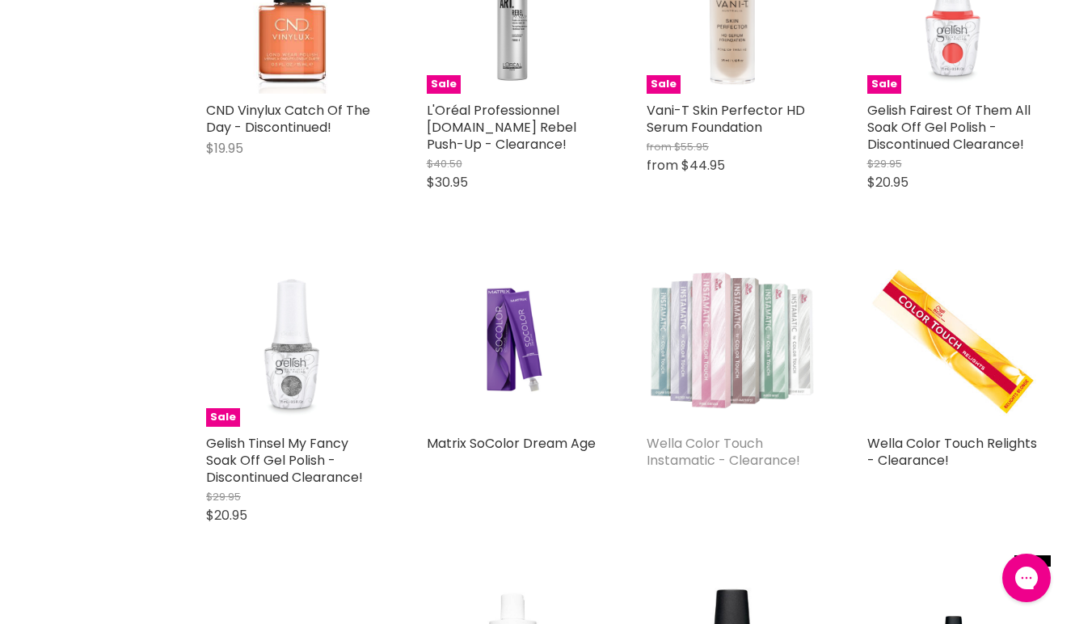
scroll to position [19420, 0]
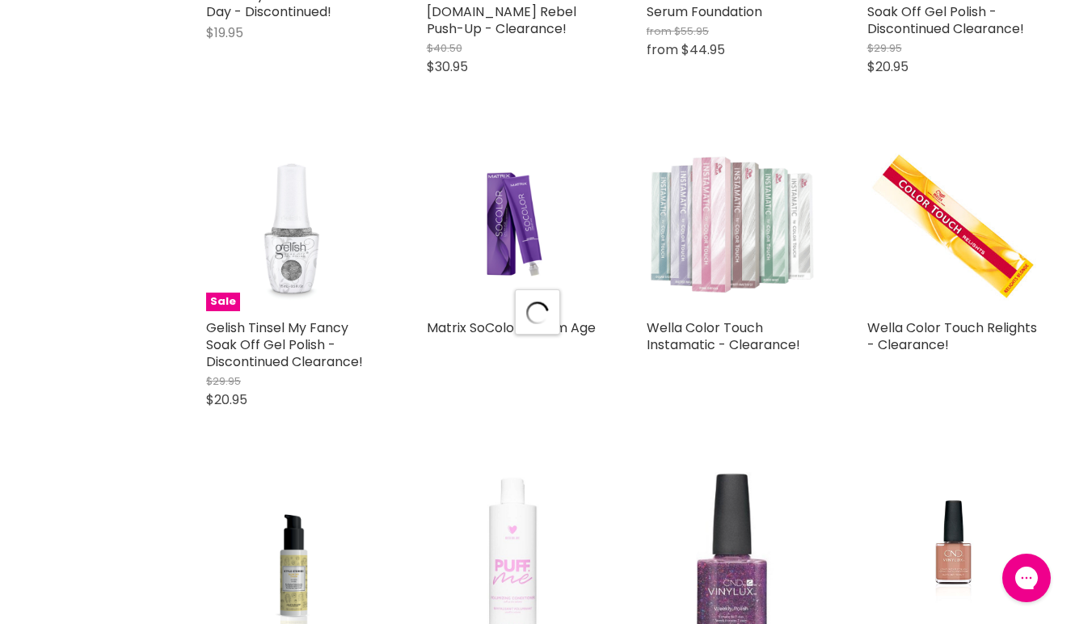
scroll to position [19903, 0]
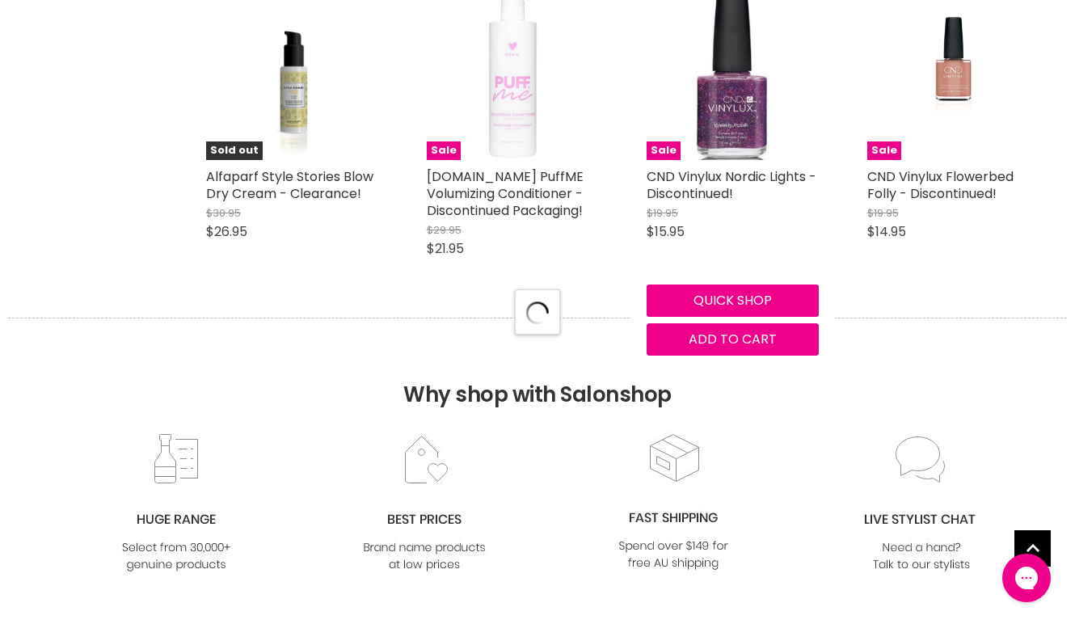
select select "created-descending"
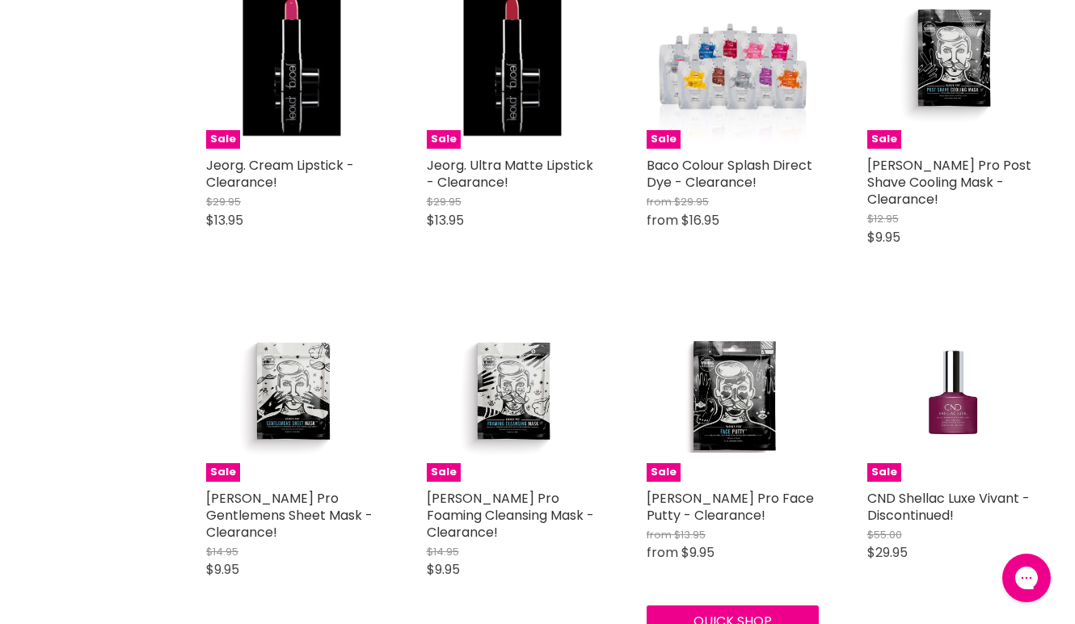
scroll to position [23693, 0]
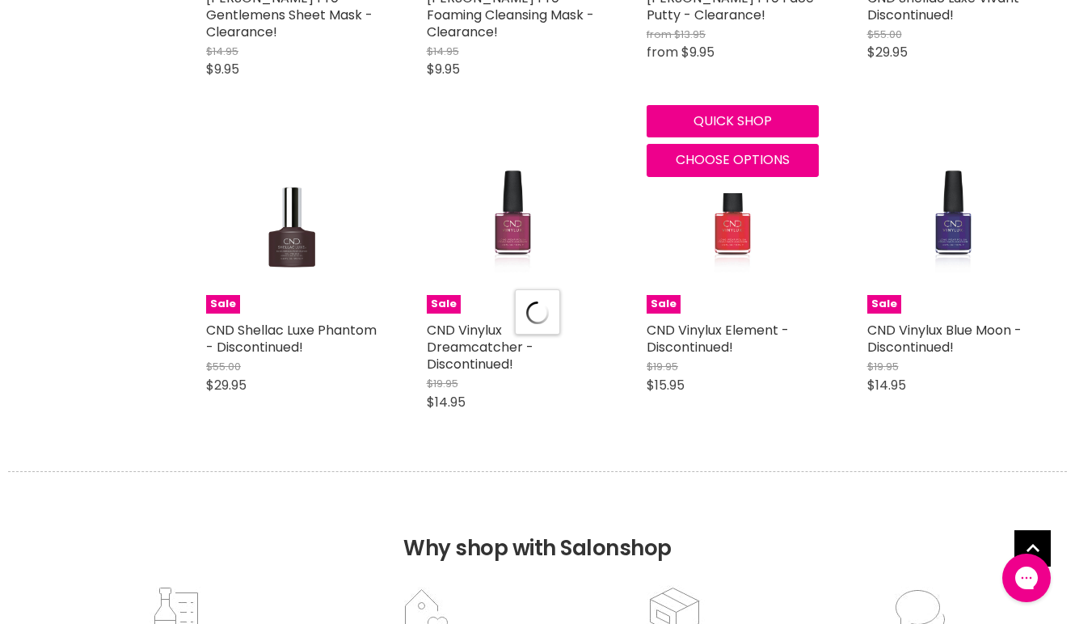
select select "created-descending"
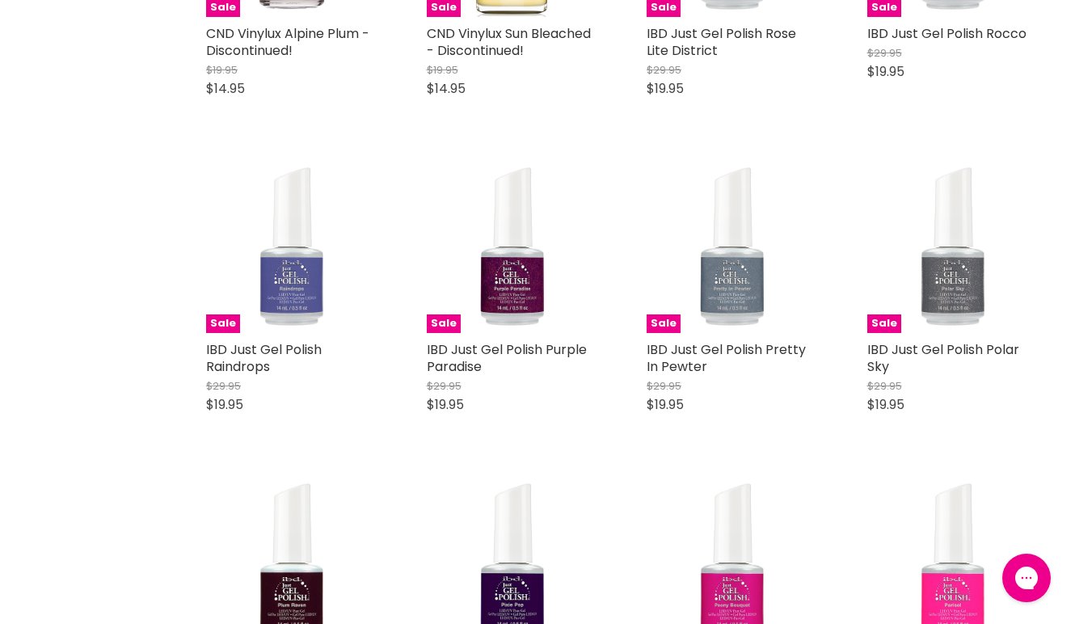
scroll to position [27051, 0]
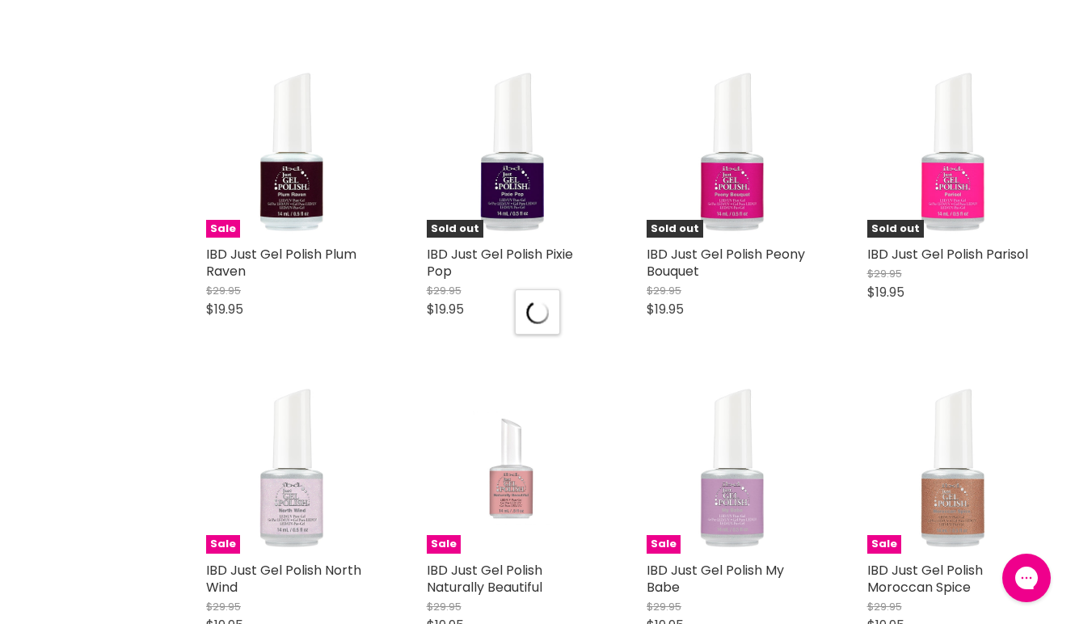
select select "created-descending"
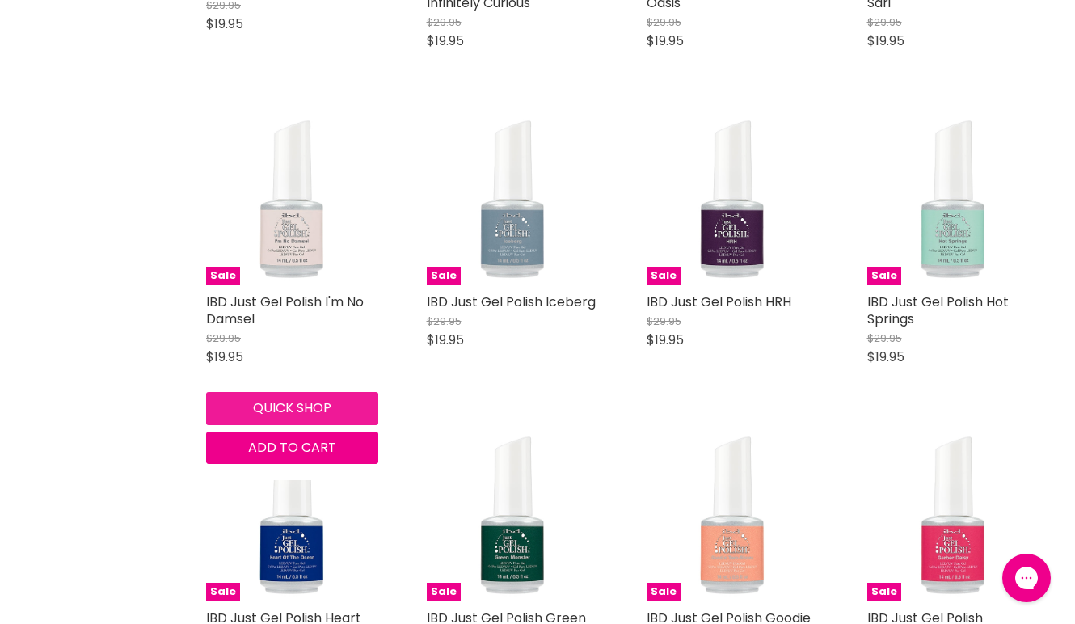
scroll to position [29946, 0]
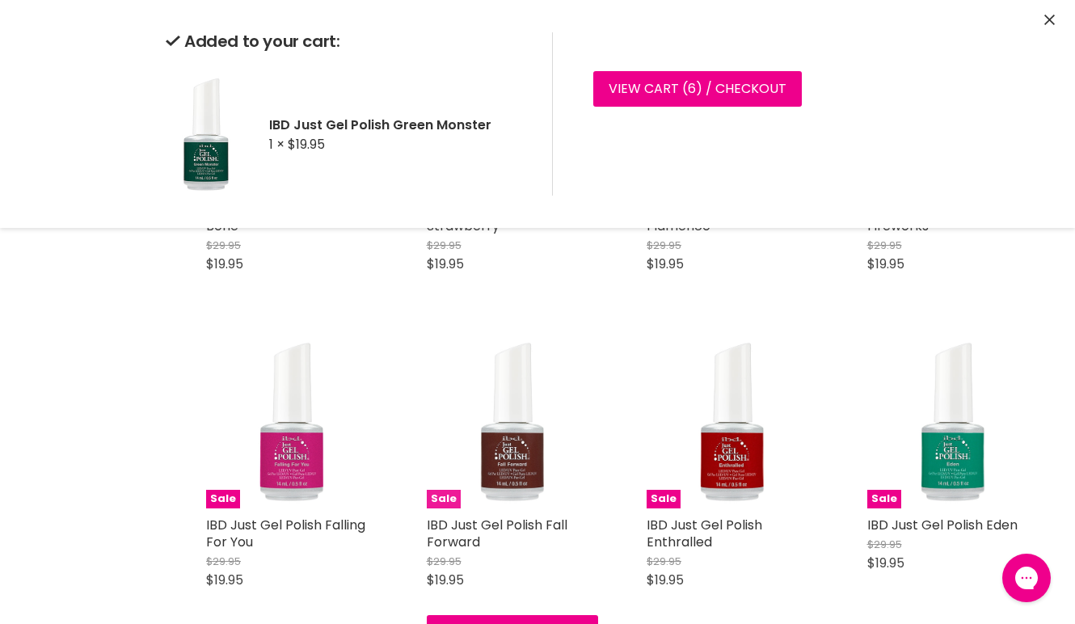
scroll to position [30702, 0]
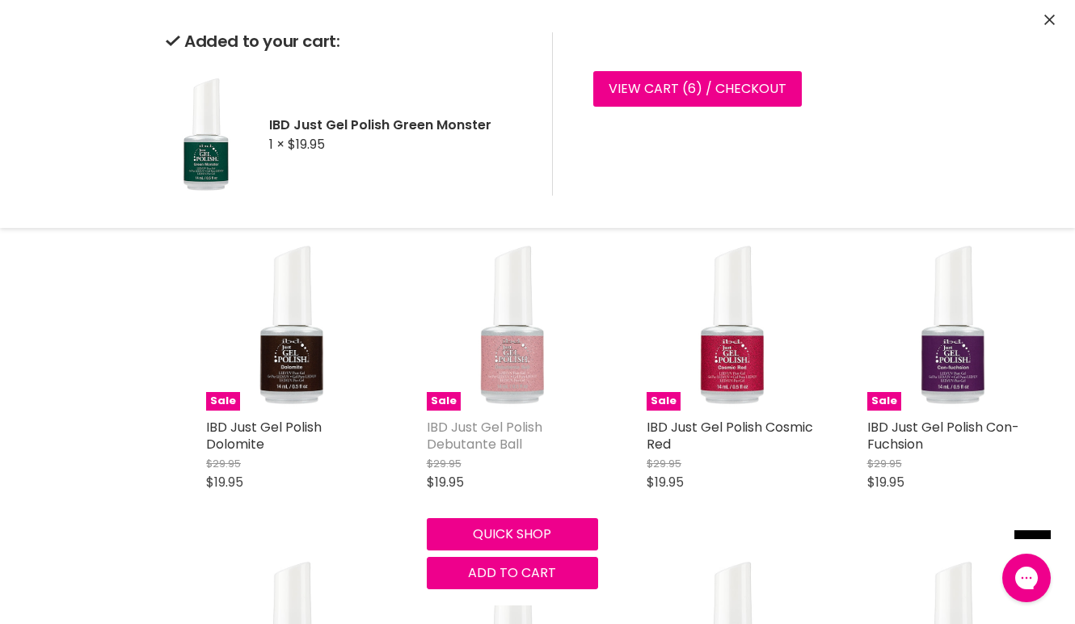
scroll to position [31047, 0]
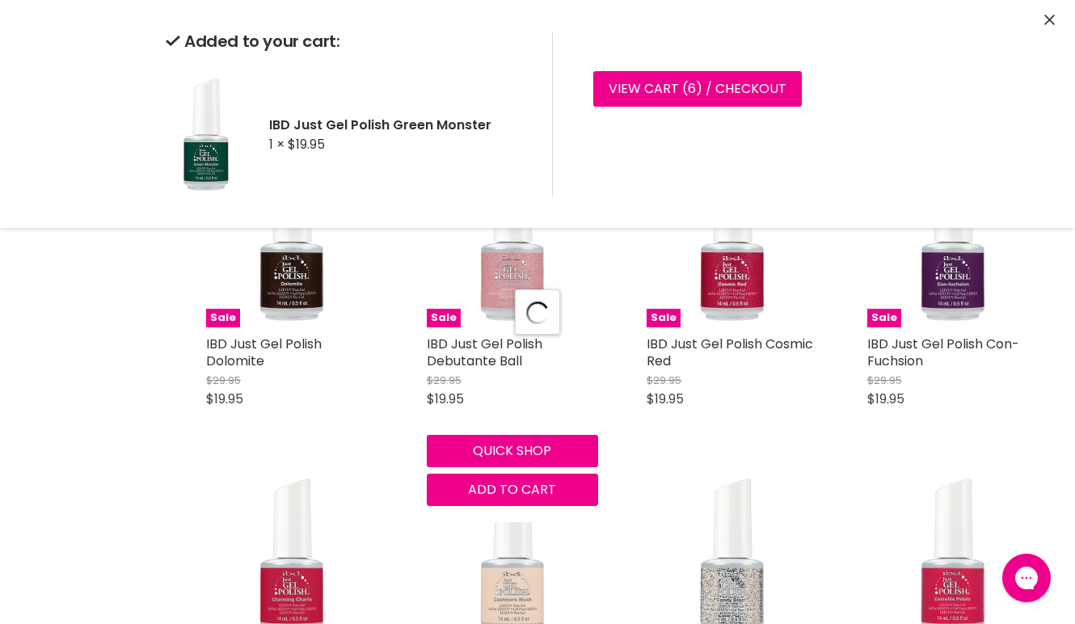
select select "created-descending"
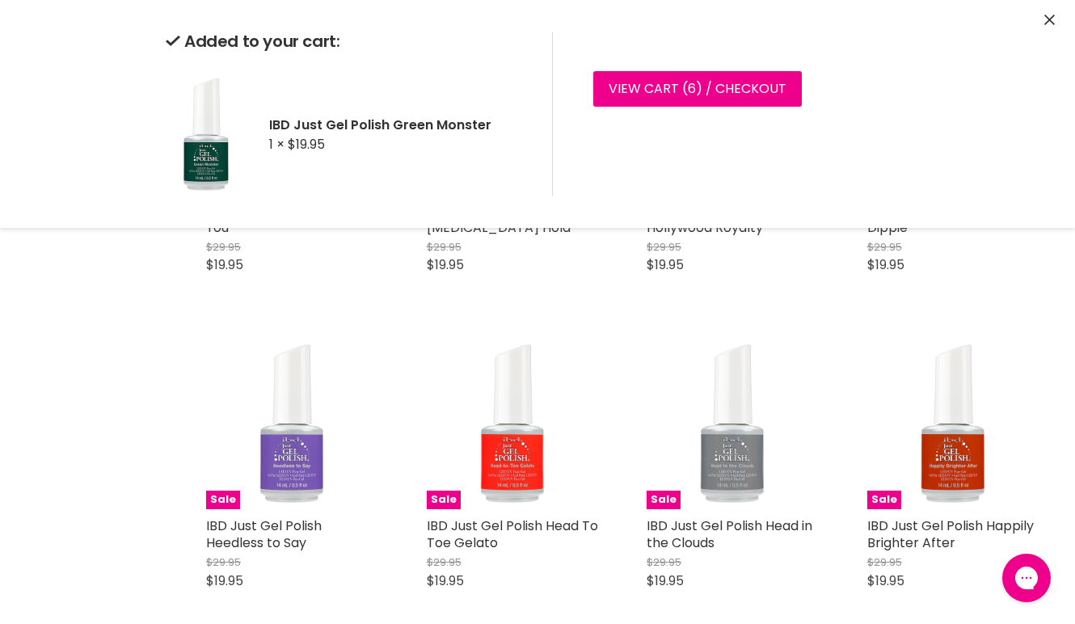
scroll to position [34790, 0]
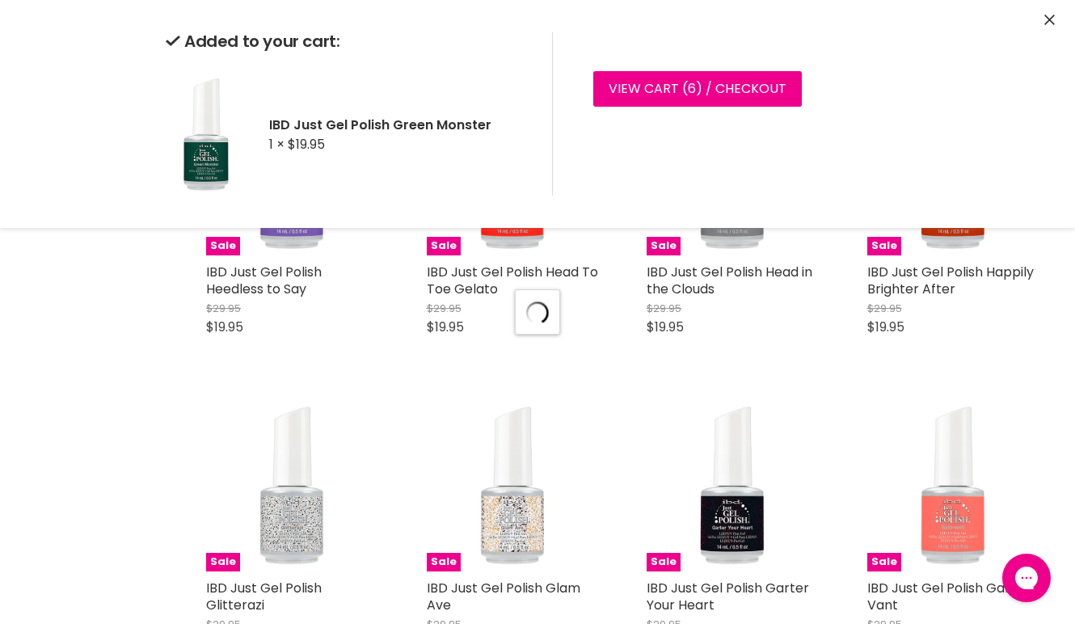
scroll to position [35114, 0]
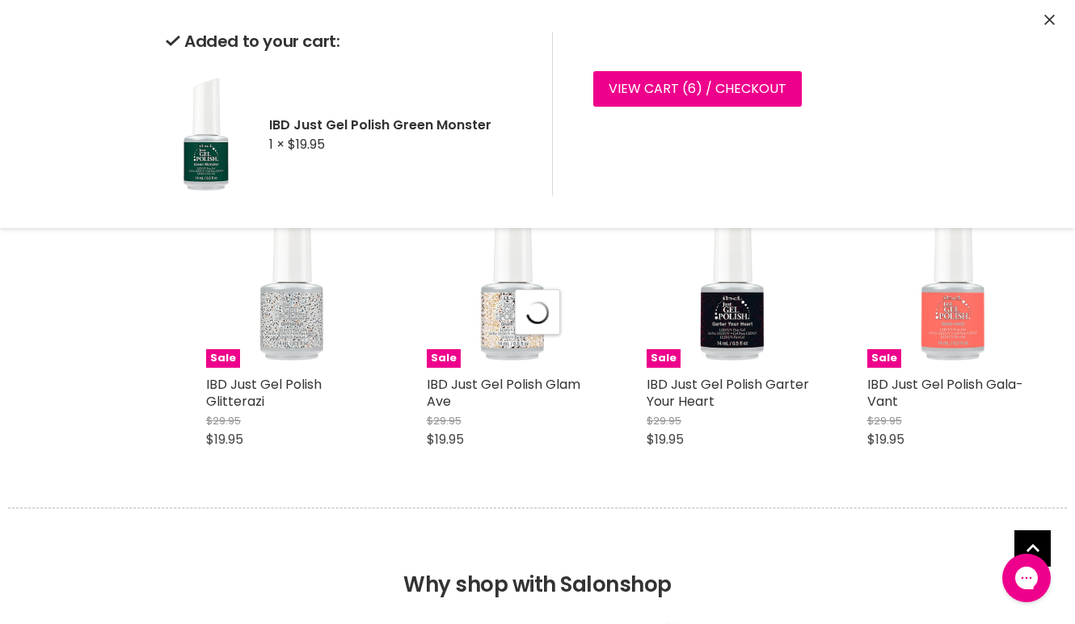
select select "created-descending"
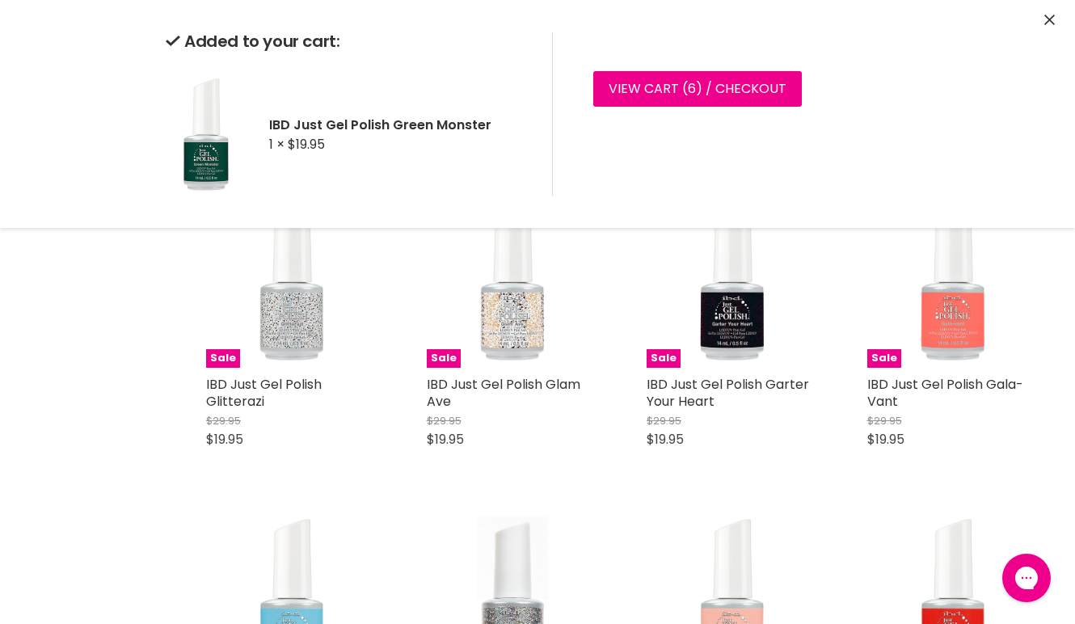
click at [1049, 19] on icon "Close" at bounding box center [1049, 20] width 11 height 11
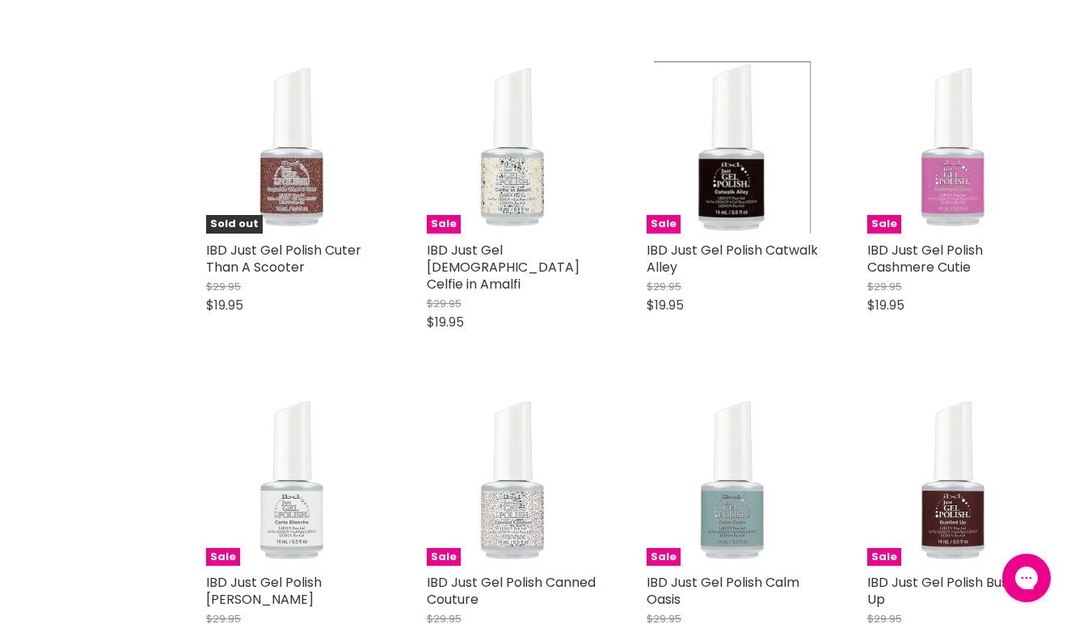
scroll to position [36467, 0]
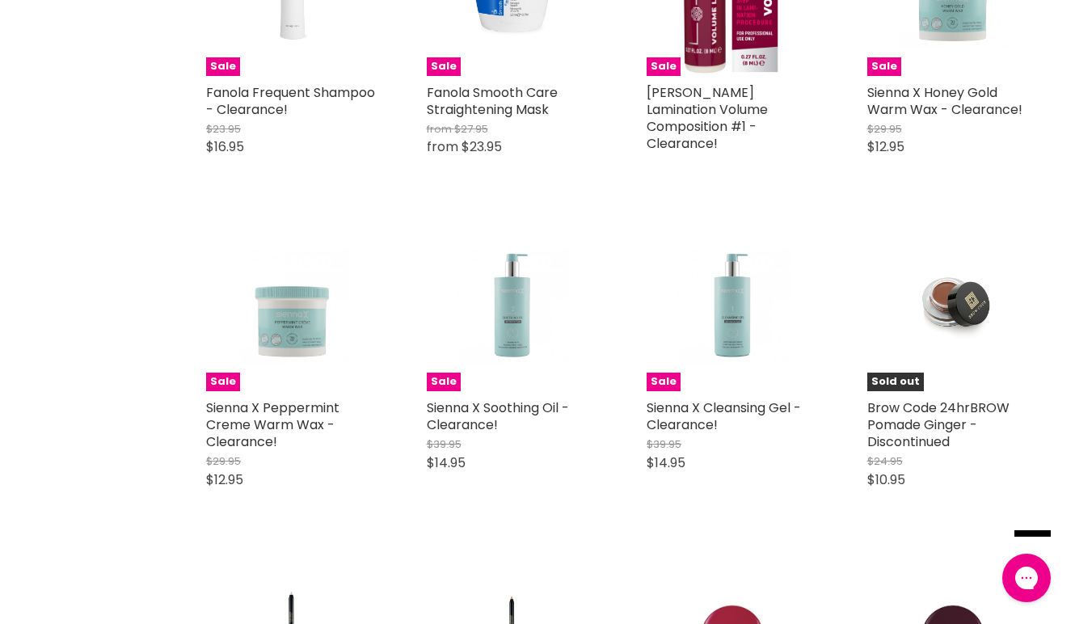
scroll to position [38810, 0]
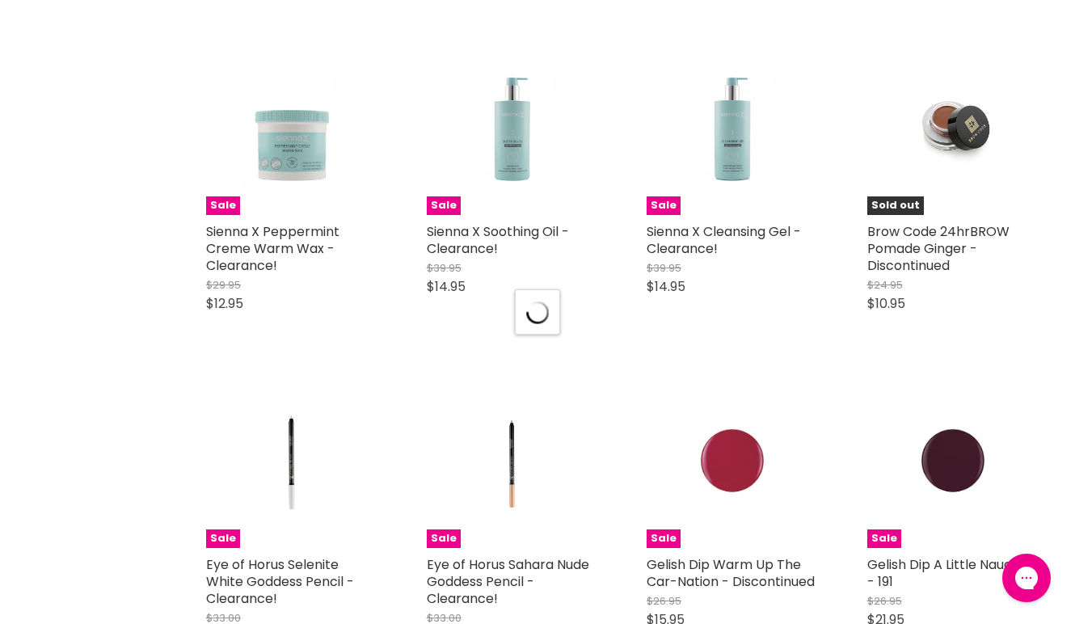
select select "created-descending"
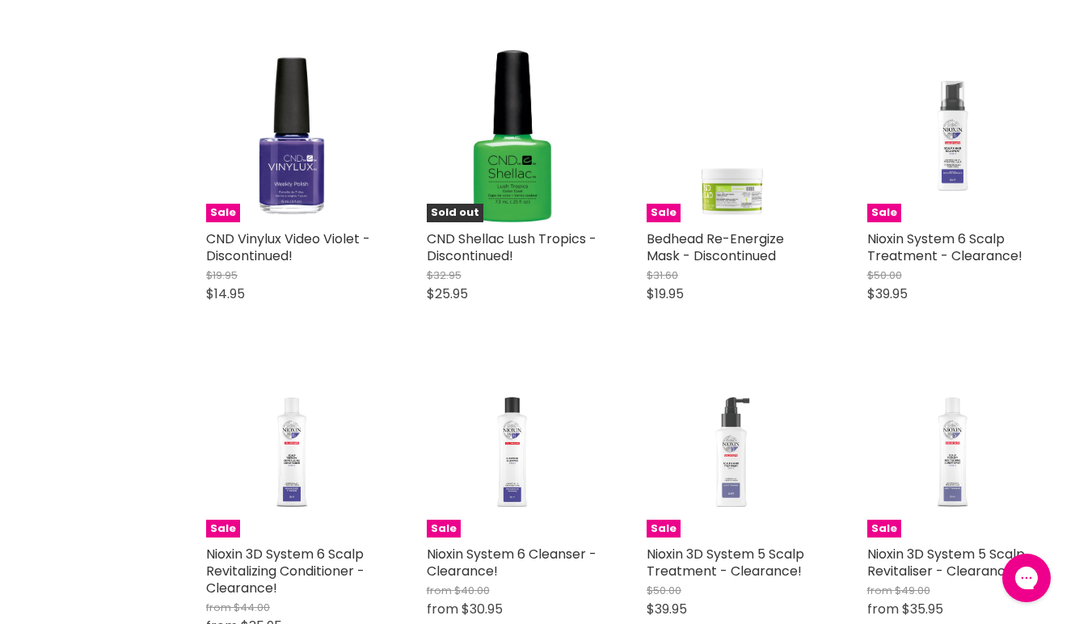
scroll to position [42200, 0]
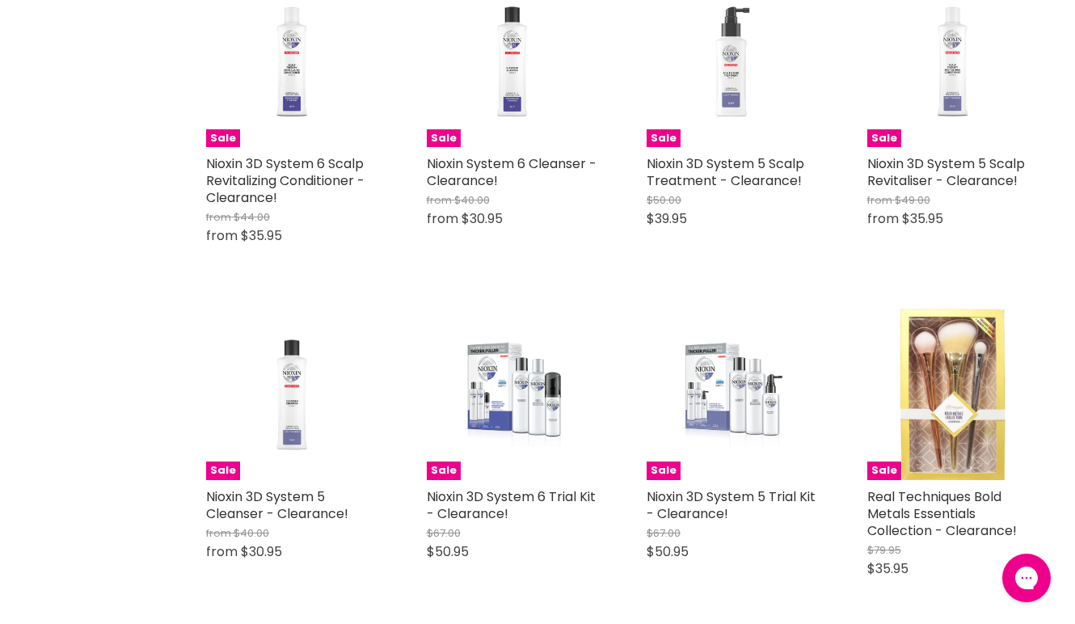
scroll to position [42655, 0]
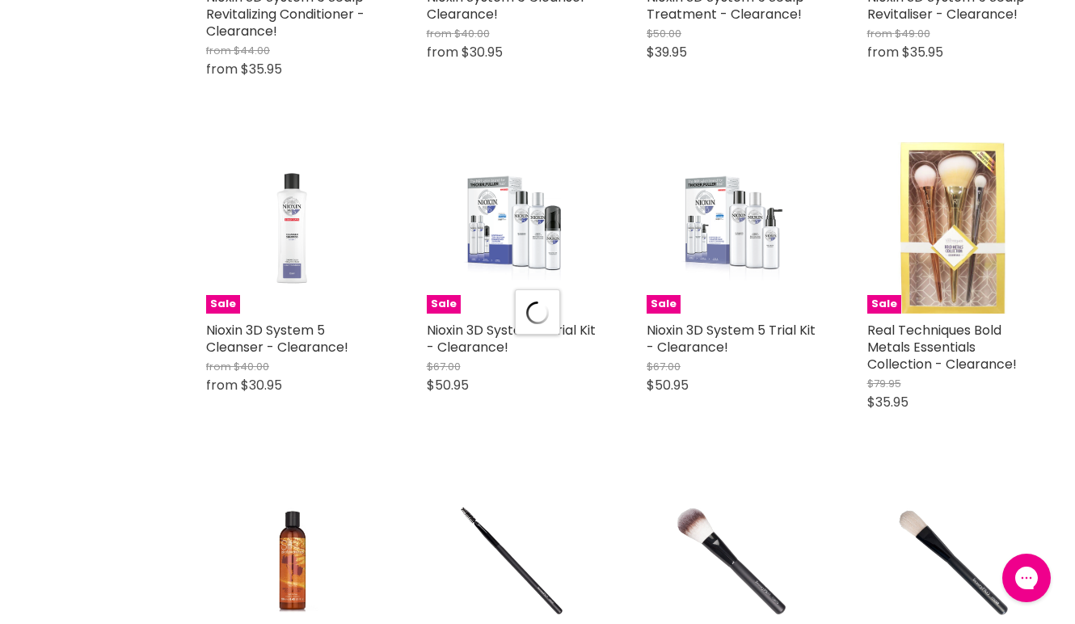
select select "created-descending"
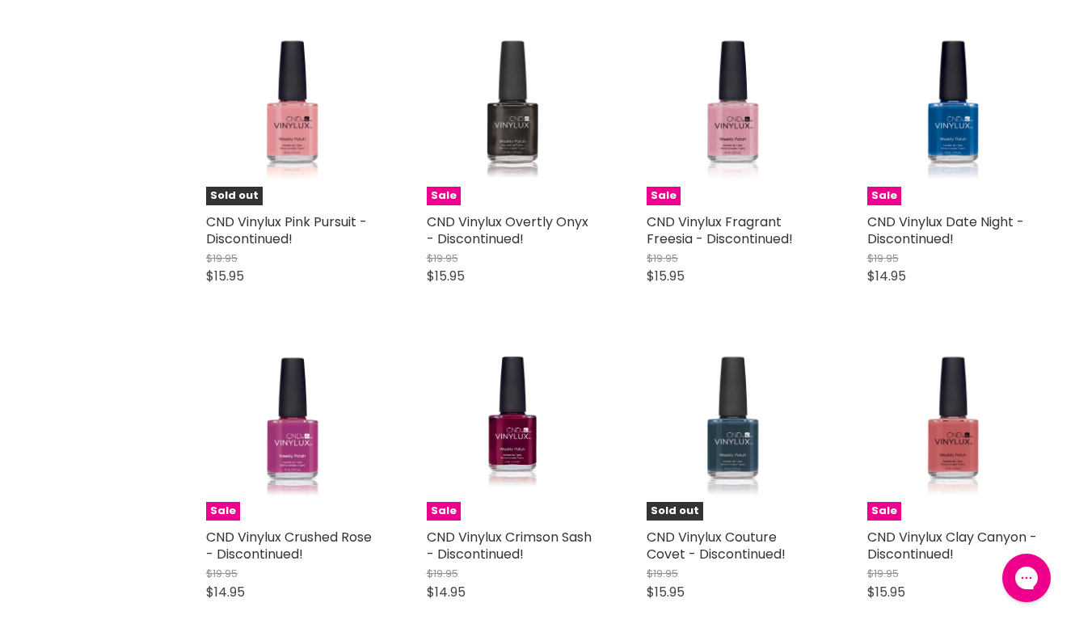
scroll to position [46582, 0]
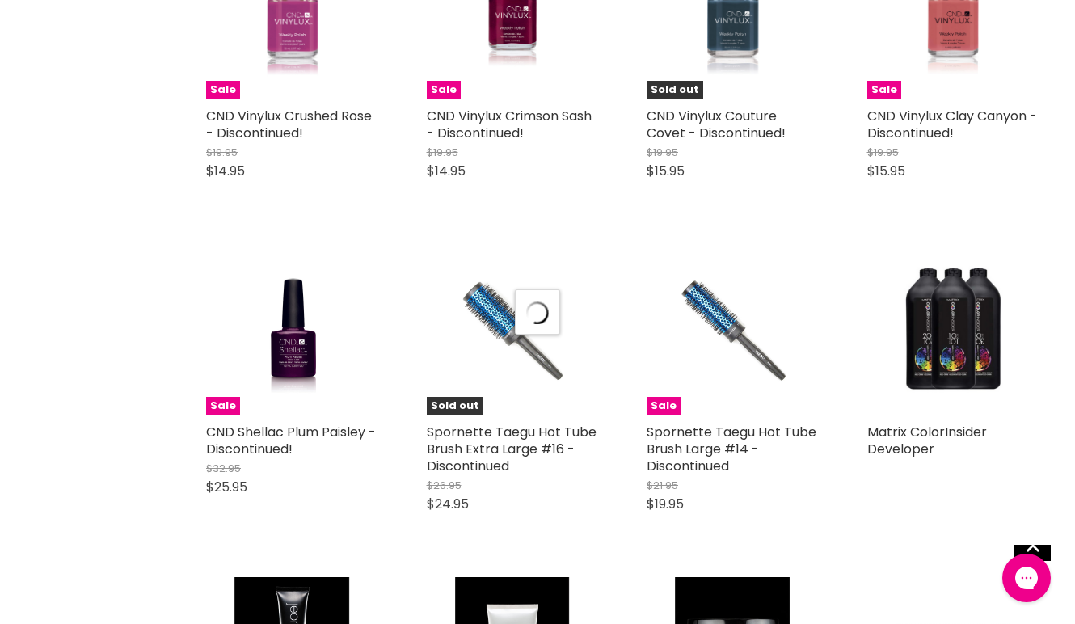
select select "created-descending"
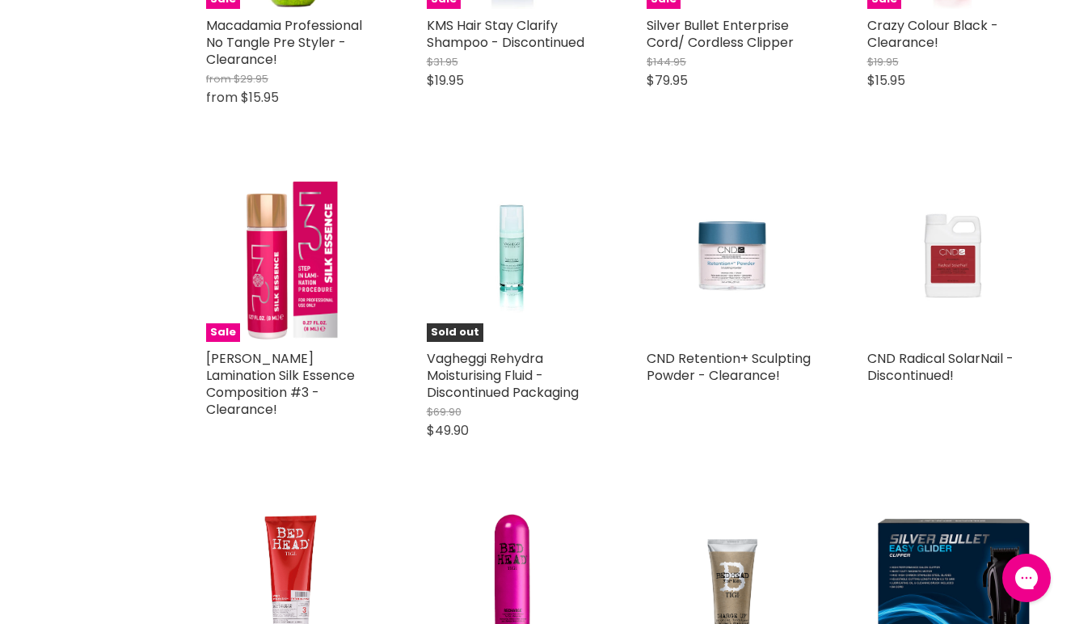
scroll to position [49266, 0]
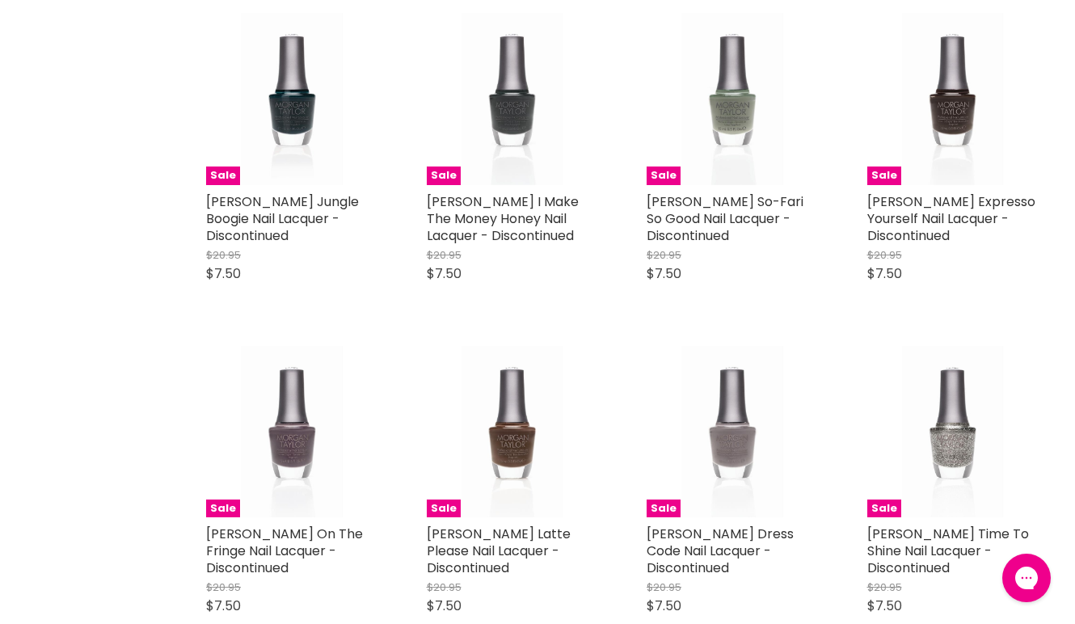
scroll to position [50735, 0]
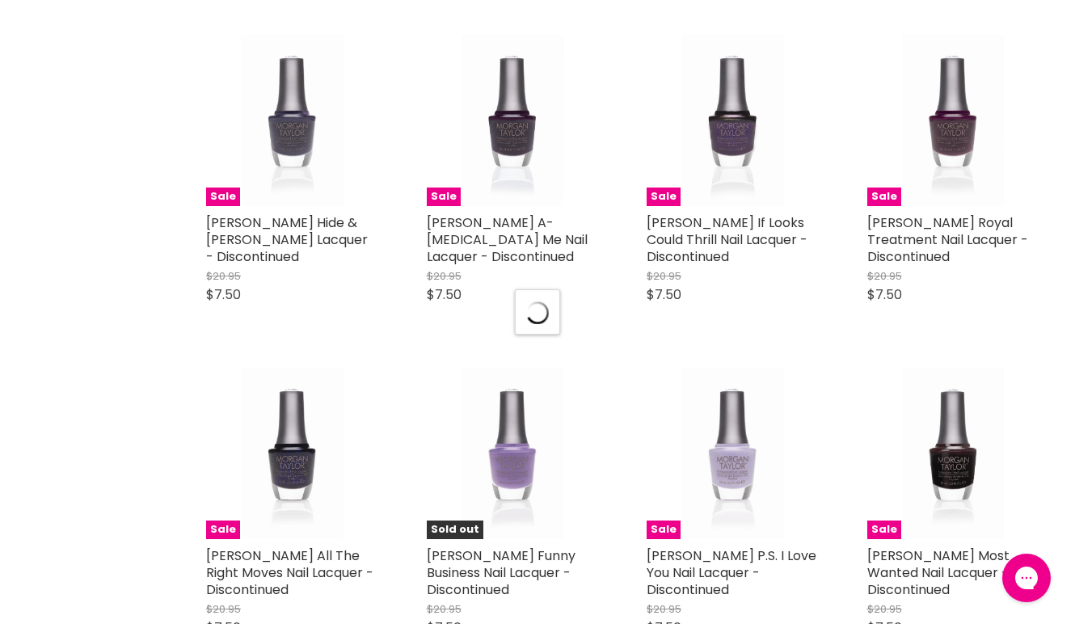
select select "created-descending"
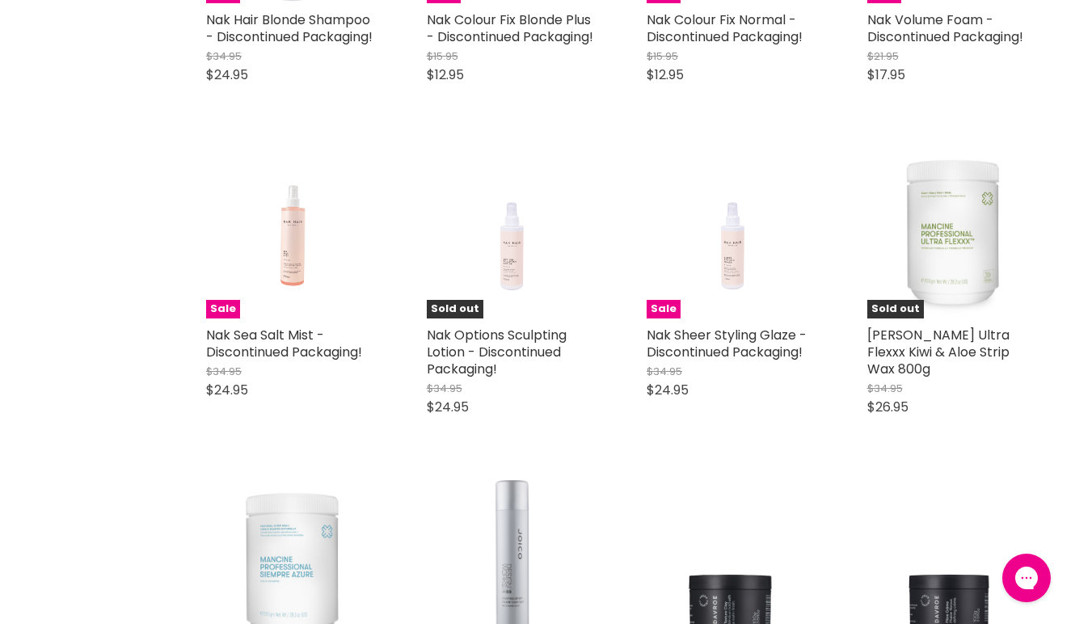
scroll to position [54343, 0]
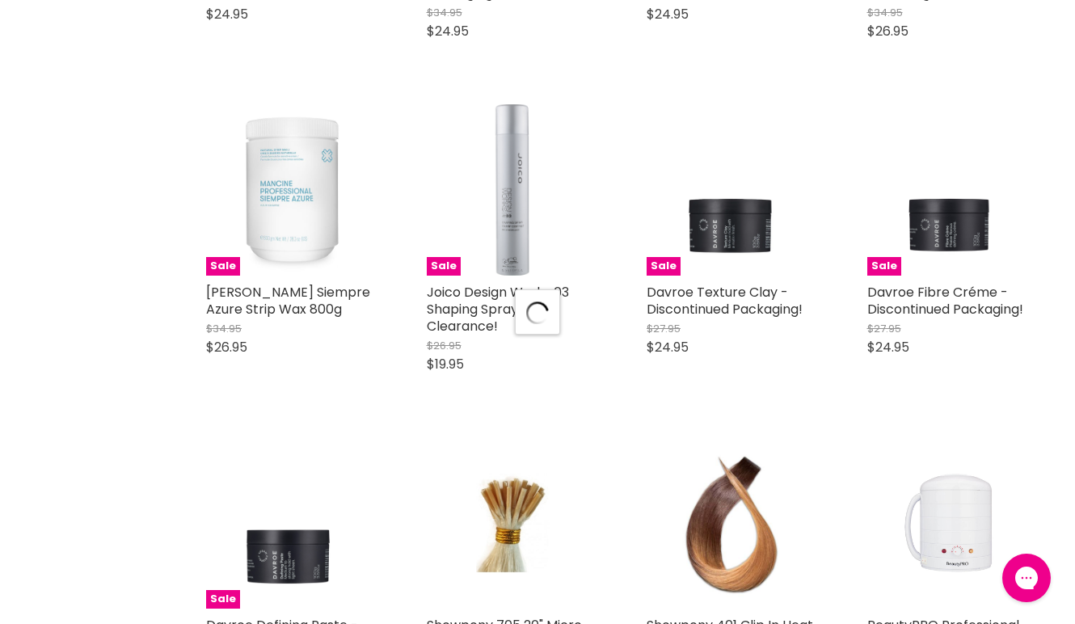
scroll to position [54699, 0]
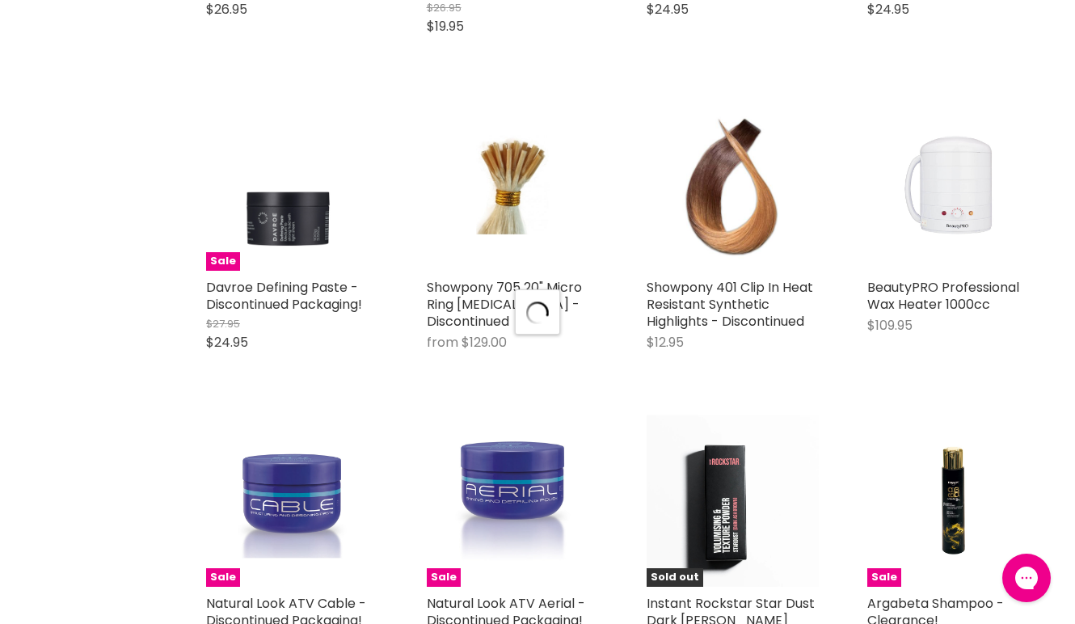
select select "created-descending"
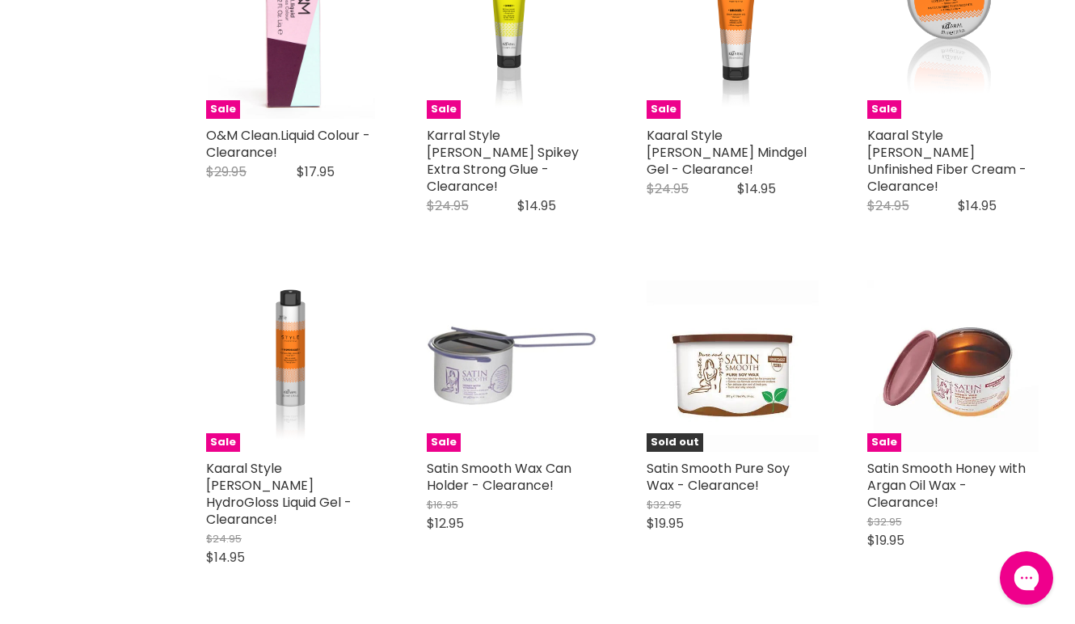
scroll to position [0, 0]
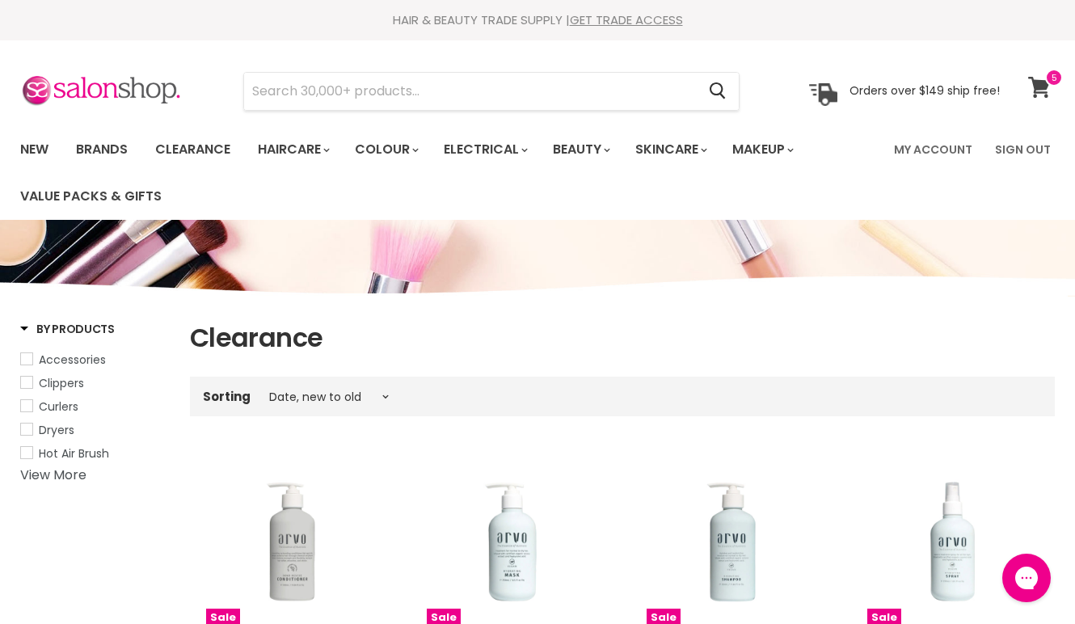
click at [1043, 90] on icon at bounding box center [1039, 87] width 23 height 21
